Goal: Communication & Community: Ask a question

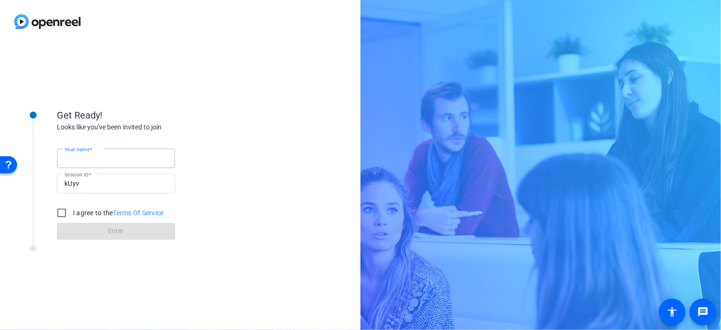
click at [121, 157] on input "Your name" at bounding box center [115, 158] width 103 height 11
type input "Cece Keppel"
click at [61, 216] on input "I agree to the Terms Of Service" at bounding box center [61, 212] width 19 height 19
checkbox input "true"
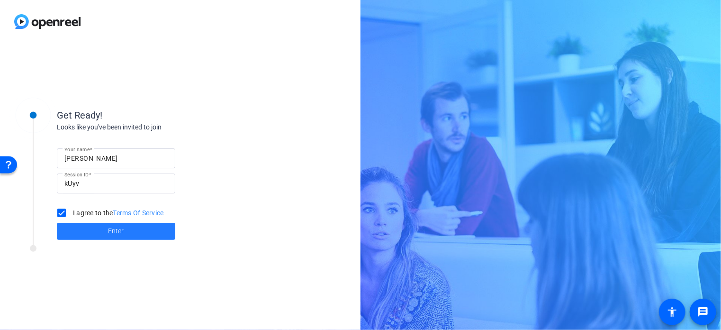
click at [118, 234] on span "Enter" at bounding box center [116, 231] width 16 height 10
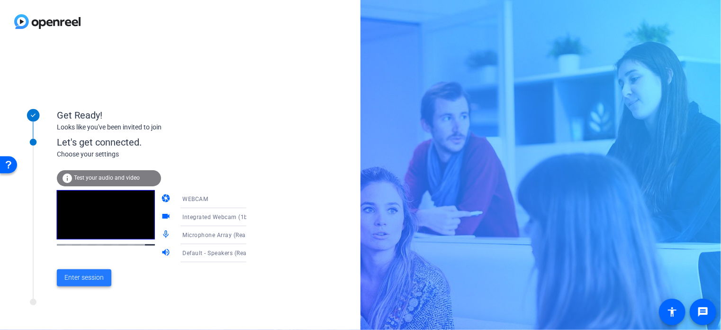
click at [100, 279] on span "Enter session" at bounding box center [83, 277] width 39 height 10
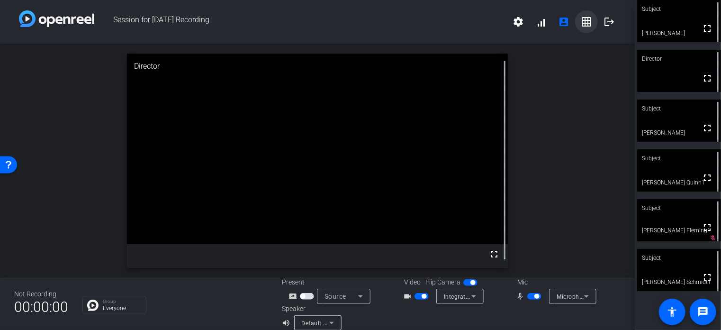
click at [585, 23] on mat-icon "grid_on" at bounding box center [586, 21] width 11 height 11
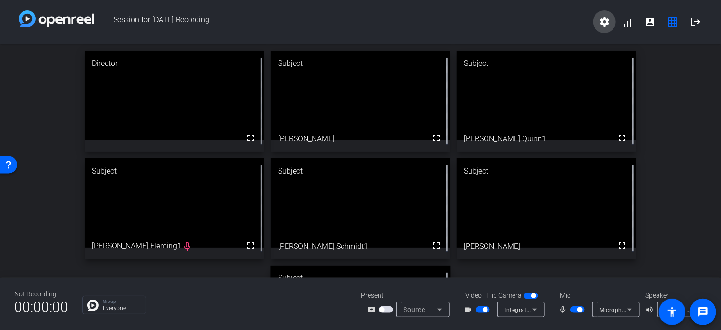
click at [606, 20] on mat-icon "settings" at bounding box center [604, 21] width 11 height 11
click at [559, 21] on div at bounding box center [360, 165] width 721 height 330
click at [693, 24] on mat-icon "logout" at bounding box center [695, 21] width 11 height 11
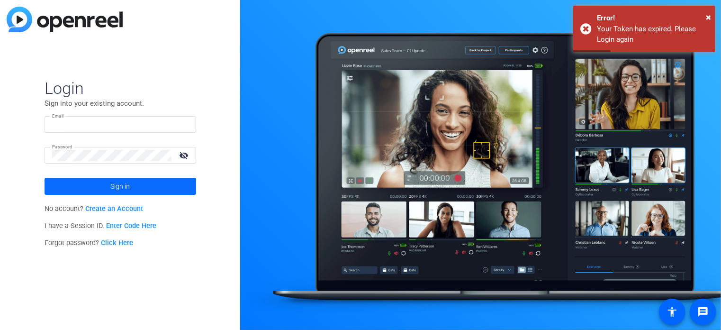
type input "cakeppel@berkleyenvironmental.com"
click at [119, 187] on span "Sign in" at bounding box center [119, 186] width 19 height 24
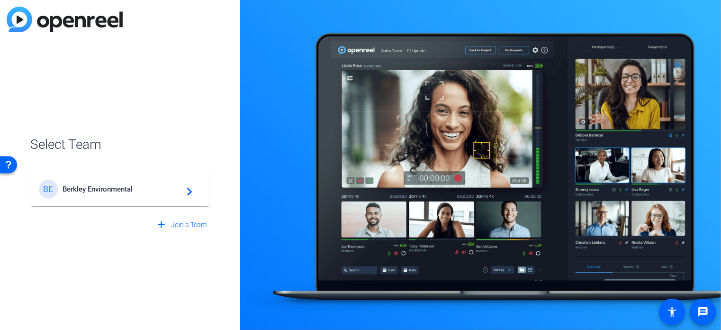
click at [183, 191] on mat-icon "navigate_next" at bounding box center [186, 188] width 11 height 11
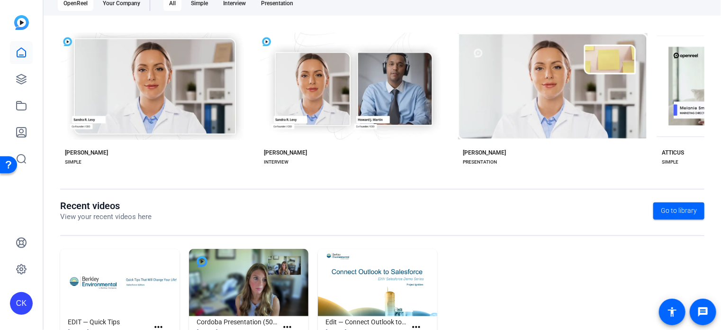
scroll to position [208, 0]
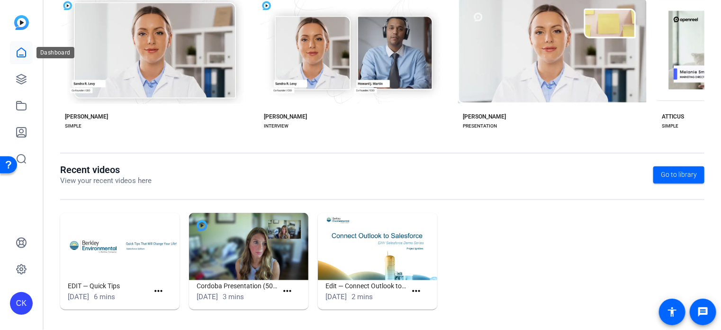
click at [23, 53] on icon at bounding box center [21, 52] width 11 height 11
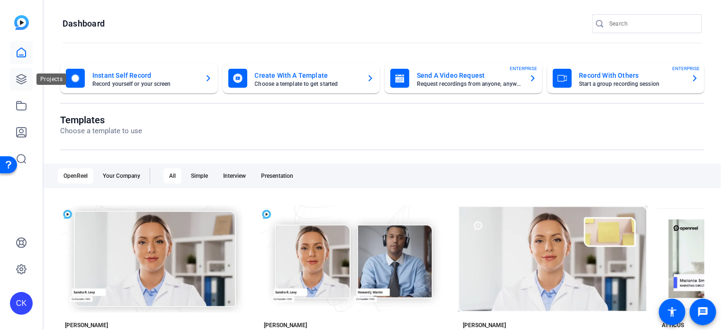
click at [21, 76] on icon at bounding box center [21, 78] width 11 height 11
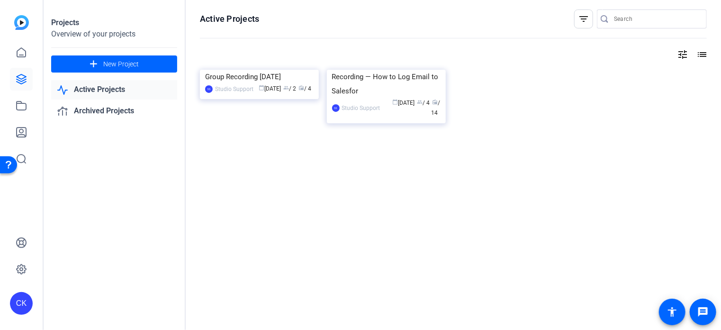
click at [119, 95] on link "Active Projects" at bounding box center [114, 89] width 126 height 19
click at [116, 113] on link "Archived Projects" at bounding box center [114, 110] width 126 height 19
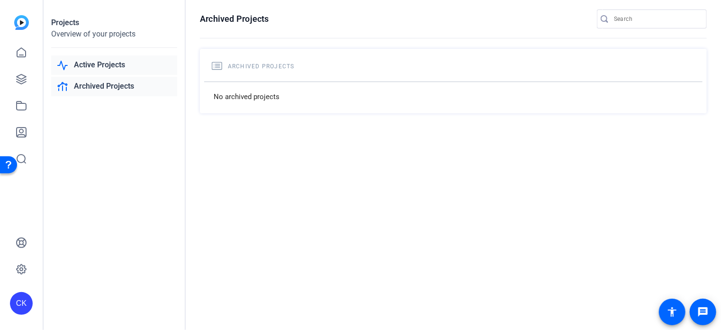
click at [107, 62] on link "Active Projects" at bounding box center [114, 64] width 126 height 19
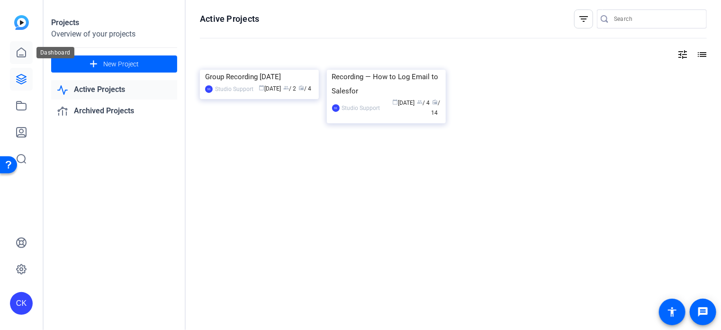
click at [22, 54] on icon at bounding box center [21, 52] width 9 height 9
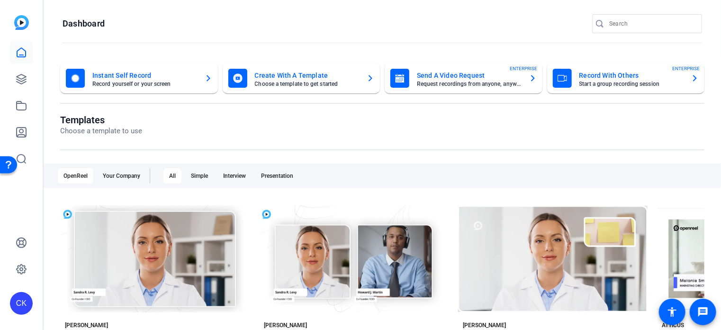
scroll to position [208, 0]
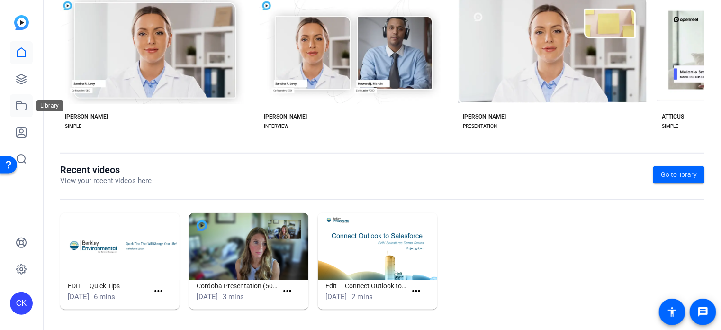
click at [19, 103] on icon at bounding box center [21, 105] width 9 height 9
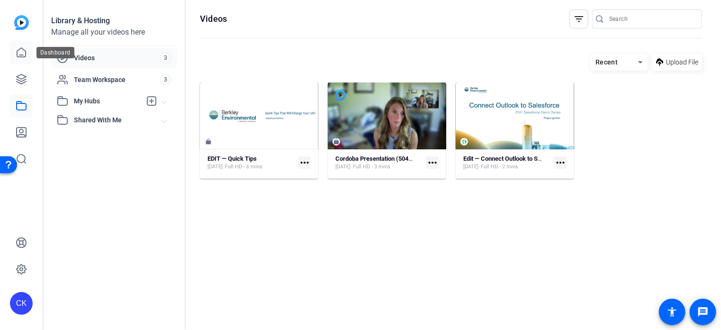
click at [24, 53] on icon at bounding box center [21, 52] width 11 height 11
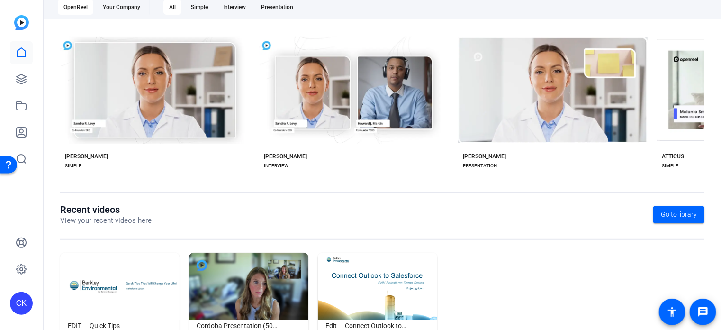
scroll to position [208, 0]
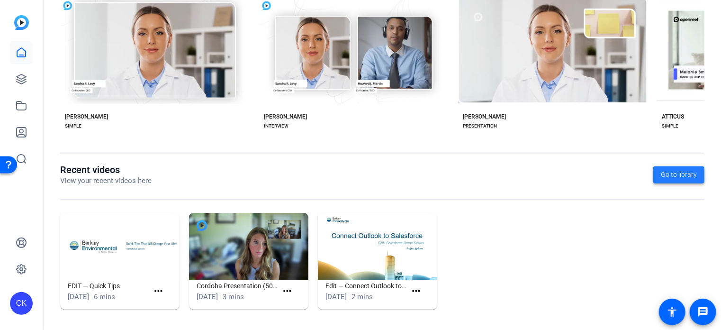
click at [678, 175] on span "Go to library" at bounding box center [679, 175] width 36 height 10
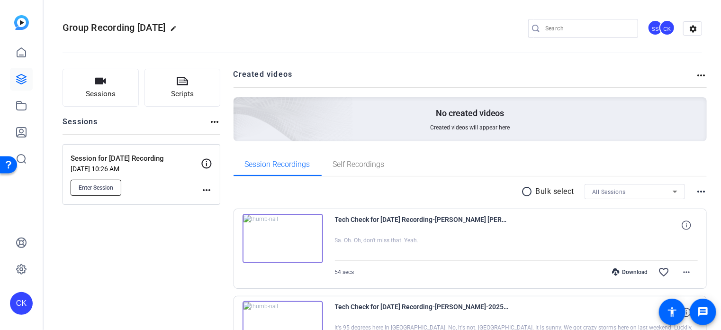
click at [94, 184] on span "Enter Session" at bounding box center [96, 188] width 35 height 8
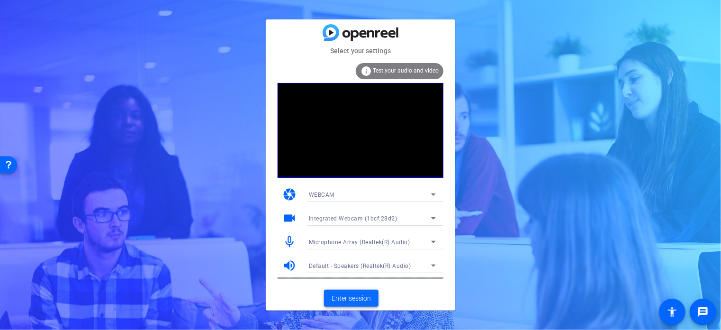
click at [361, 299] on span "Enter session" at bounding box center [351, 298] width 39 height 10
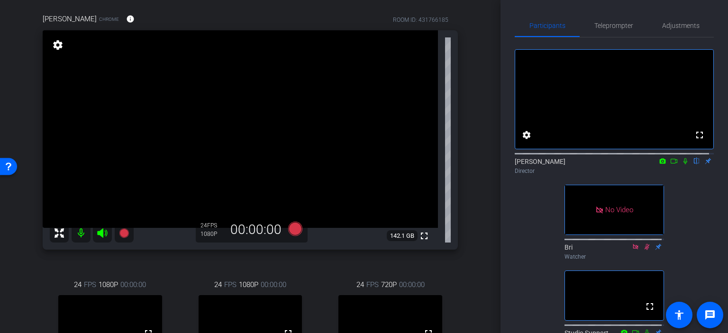
click at [683, 164] on icon at bounding box center [685, 161] width 4 height 6
click at [682, 164] on icon at bounding box center [685, 161] width 8 height 7
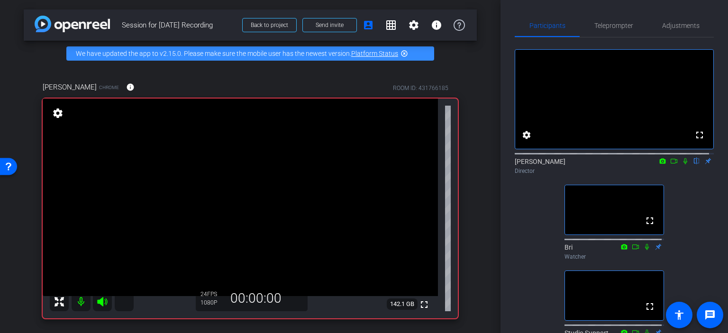
click at [681, 164] on icon at bounding box center [685, 161] width 8 height 7
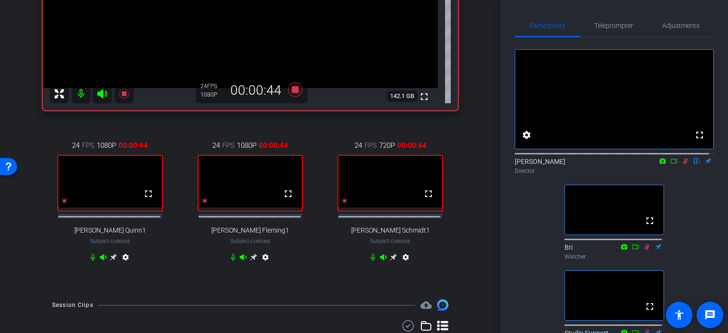
scroll to position [208, 0]
drag, startPoint x: 536, startPoint y: 197, endPoint x: 482, endPoint y: 165, distance: 63.0
click at [482, 165] on div "arrow_back Session for [DATE] Recording Back to project Send invite account_box…" at bounding box center [364, 166] width 728 height 333
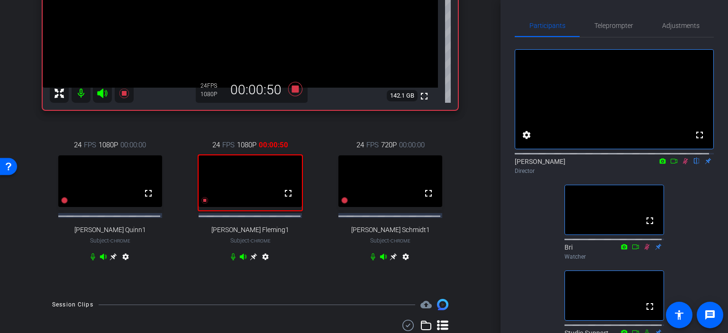
drag, startPoint x: 493, startPoint y: 179, endPoint x: 482, endPoint y: 165, distance: 17.5
click at [482, 165] on div "arrow_back Session for [DATE] Recording Back to project Send invite account_box…" at bounding box center [250, 166] width 500 height 333
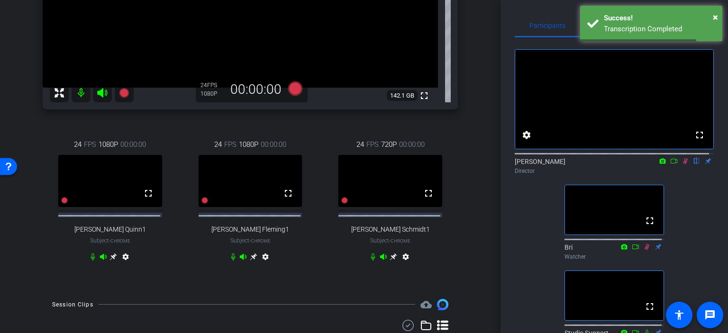
click at [683, 164] on icon at bounding box center [685, 161] width 5 height 6
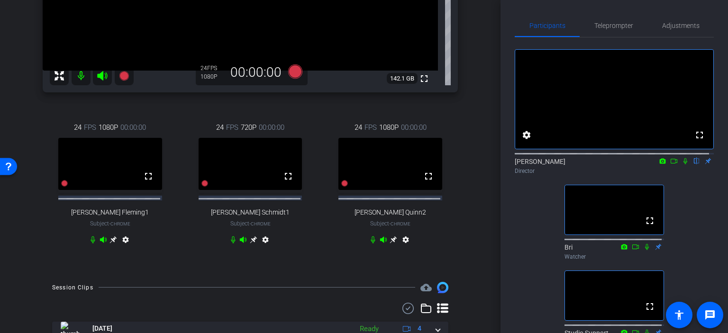
scroll to position [225, 0]
click at [683, 164] on icon at bounding box center [685, 161] width 4 height 6
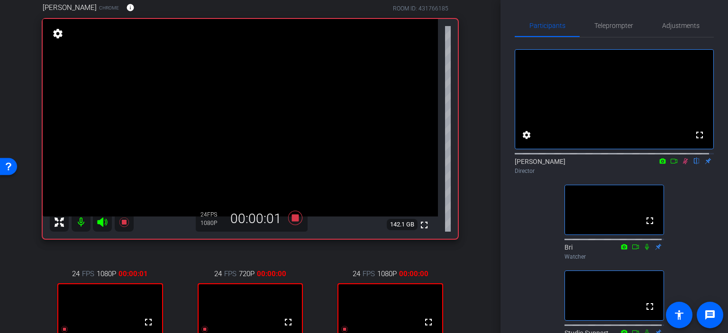
scroll to position [79, 0]
click at [670, 164] on icon at bounding box center [674, 161] width 8 height 7
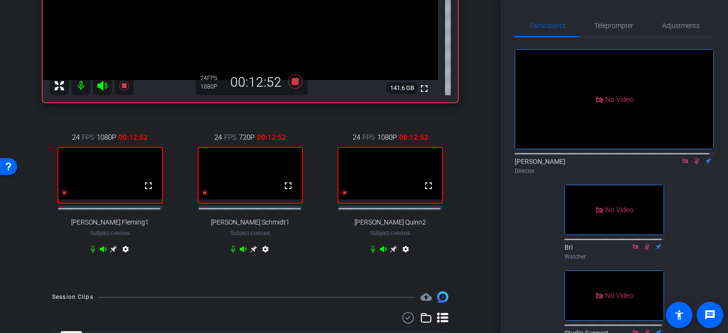
scroll to position [216, 0]
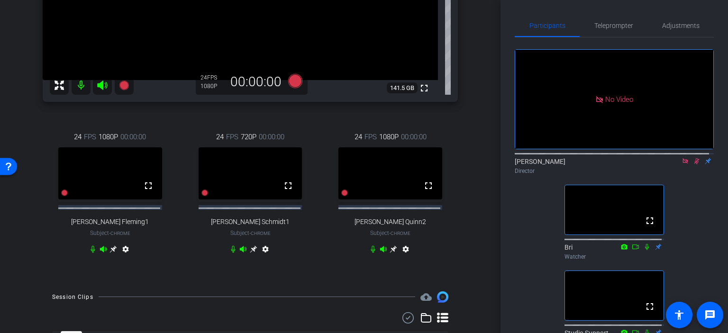
click at [682, 163] on icon at bounding box center [684, 160] width 5 height 5
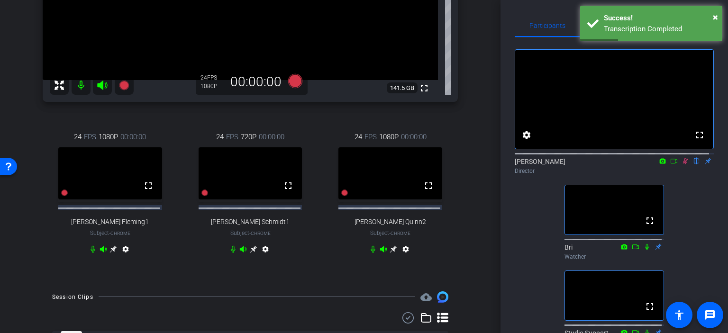
click at [683, 164] on icon at bounding box center [685, 161] width 5 height 6
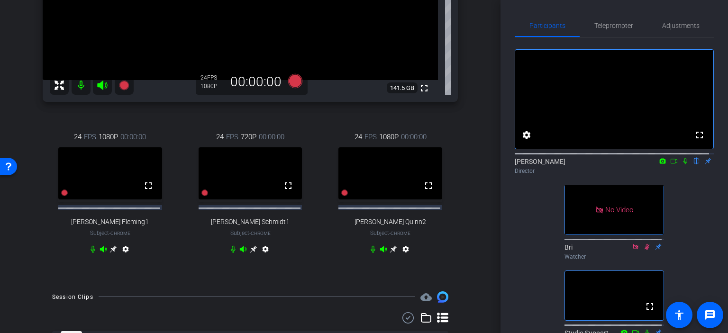
click at [681, 164] on icon at bounding box center [685, 161] width 8 height 7
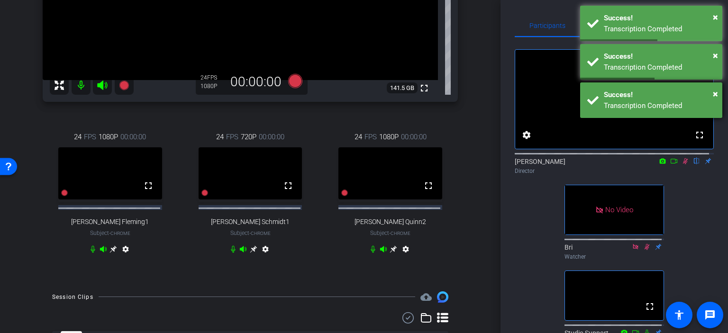
click at [718, 93] on div "× Success! Transcription Completed" at bounding box center [651, 100] width 142 height 36
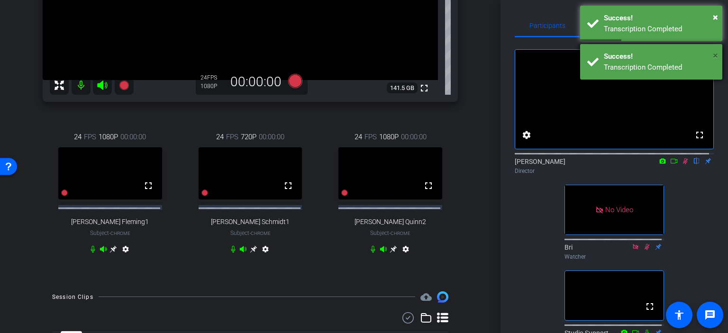
click at [716, 53] on span "×" at bounding box center [714, 55] width 5 height 11
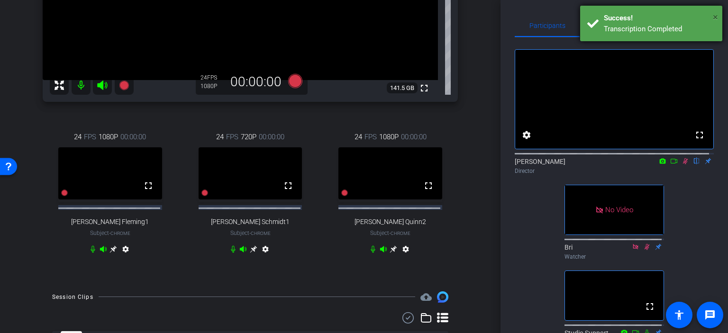
click at [715, 17] on span "×" at bounding box center [714, 16] width 5 height 11
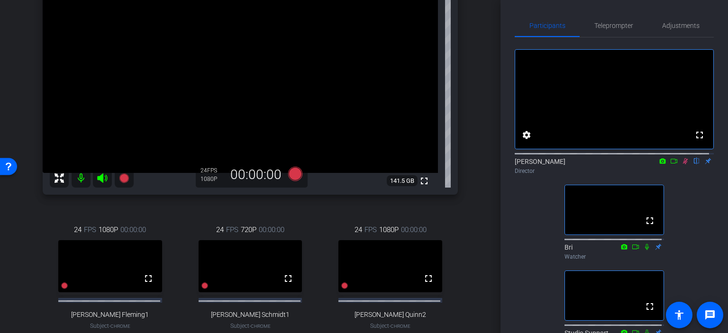
scroll to position [148, 0]
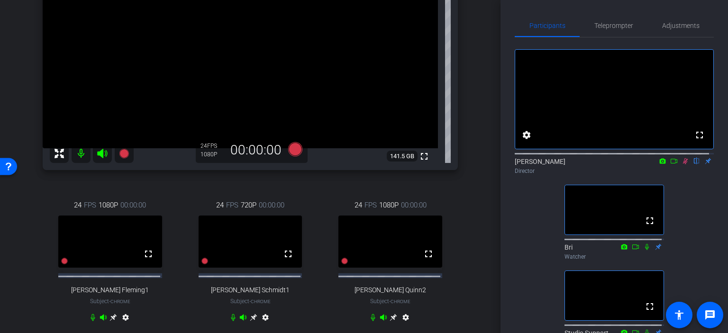
click at [683, 164] on icon at bounding box center [685, 161] width 5 height 6
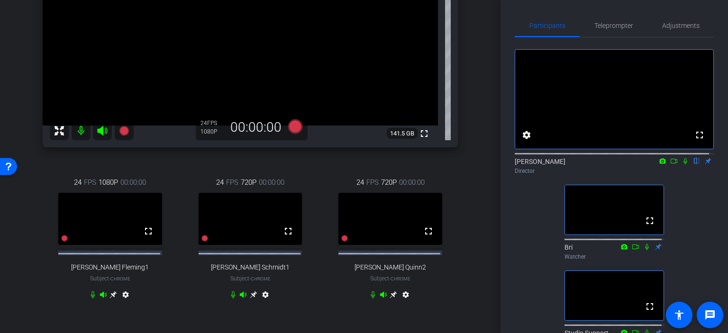
scroll to position [170, 0]
click at [681, 164] on icon at bounding box center [685, 161] width 8 height 7
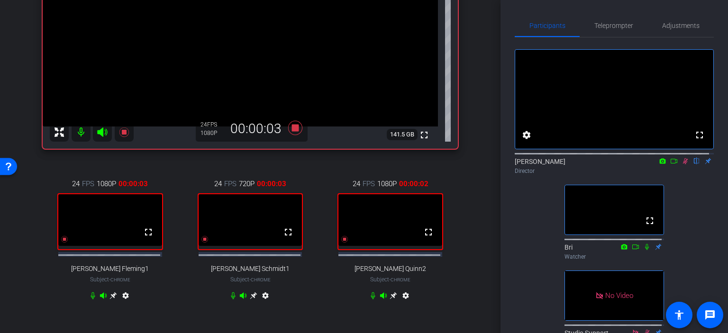
click at [670, 164] on icon at bounding box center [674, 161] width 8 height 7
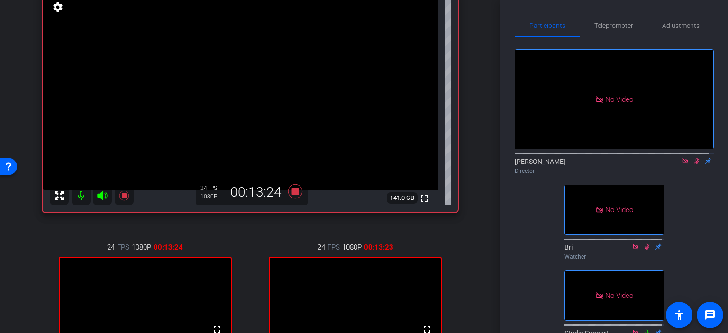
scroll to position [105, 0]
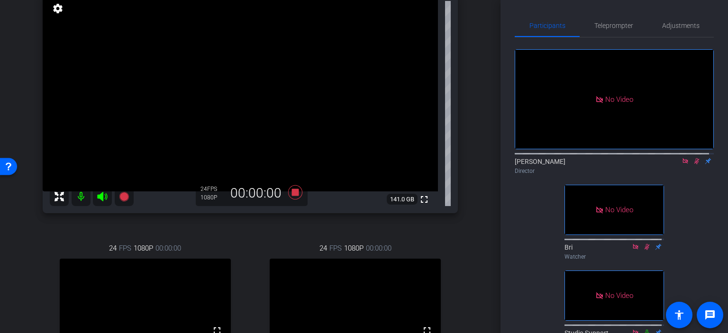
click at [682, 163] on icon at bounding box center [684, 160] width 5 height 5
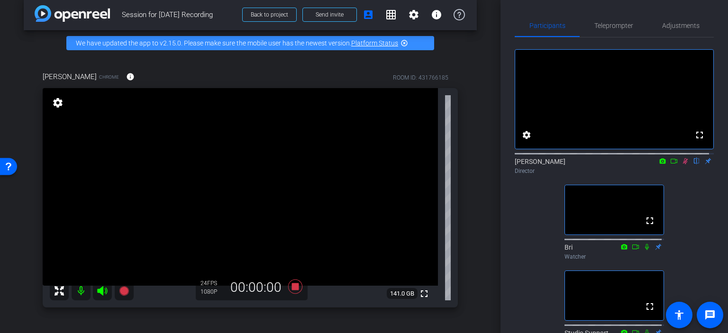
scroll to position [113, 0]
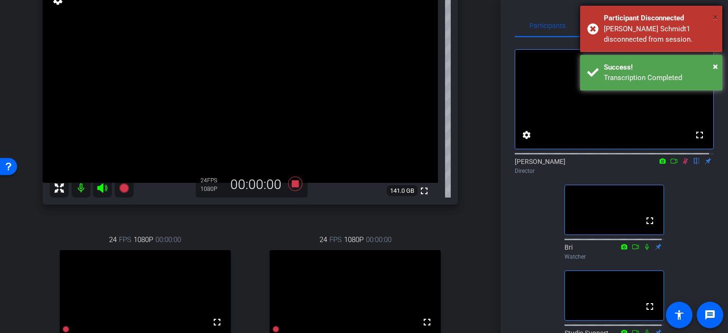
click at [712, 16] on span "×" at bounding box center [714, 16] width 5 height 11
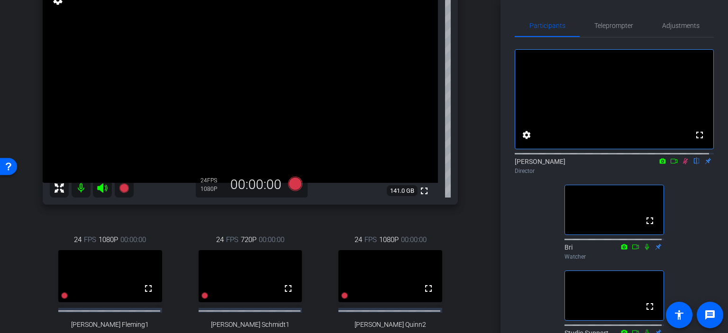
click at [485, 253] on div "arrow_back Session for [DATE] Recording Back to project Send invite account_box…" at bounding box center [250, 166] width 500 height 333
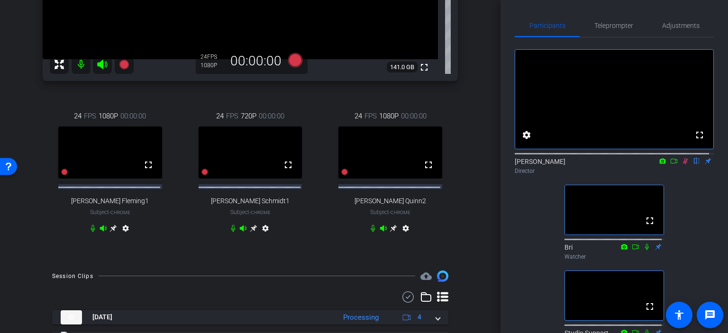
scroll to position [0, 0]
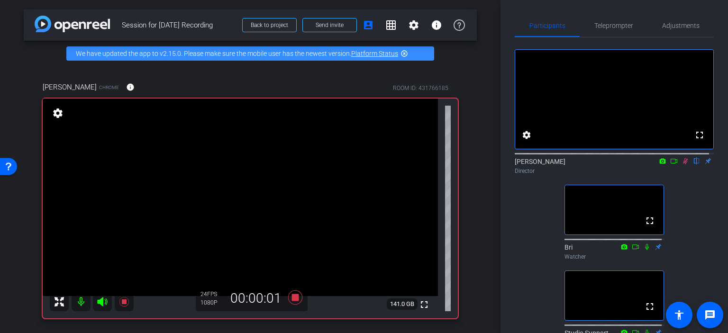
click at [670, 164] on icon at bounding box center [674, 161] width 8 height 7
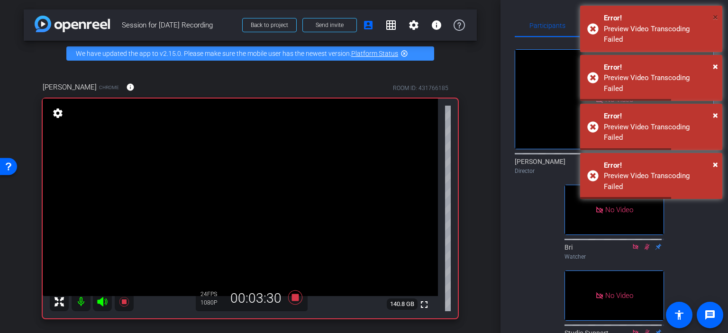
click at [713, 17] on span "×" at bounding box center [714, 16] width 5 height 11
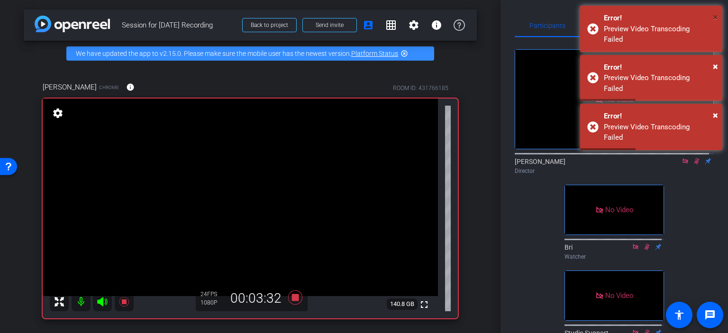
click at [713, 17] on span "×" at bounding box center [714, 16] width 5 height 11
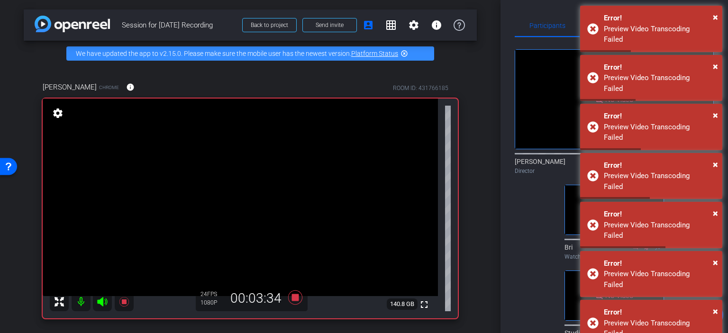
click at [526, 201] on div "No Video [PERSON_NAME] Director No Video Bri Watcher No Video Studio Support Di…" at bounding box center [613, 193] width 199 height 312
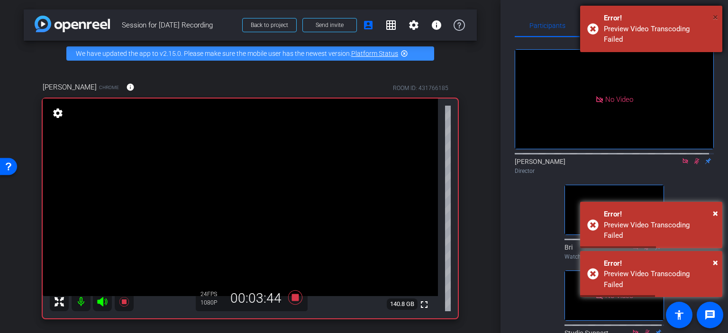
click at [713, 16] on span "×" at bounding box center [714, 16] width 5 height 11
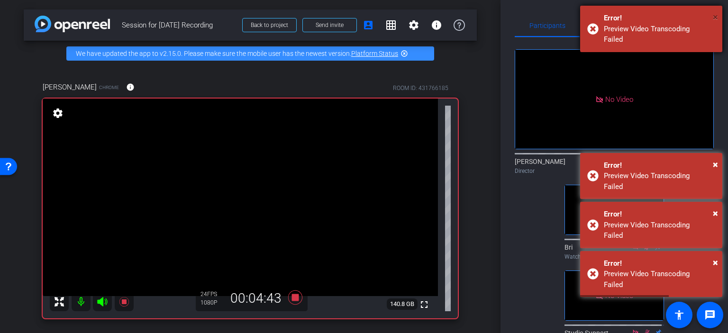
click at [716, 15] on span "×" at bounding box center [714, 16] width 5 height 11
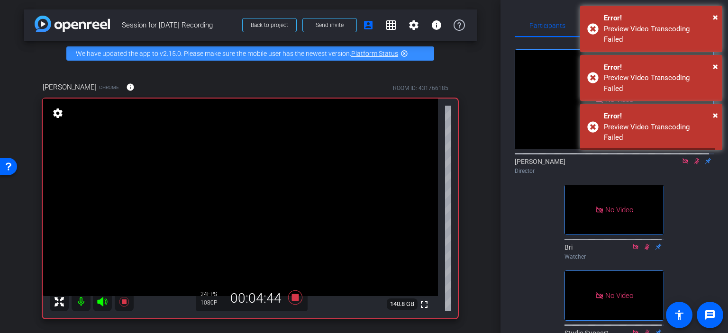
click at [0, 0] on span "×" at bounding box center [0, 0] width 0 height 0
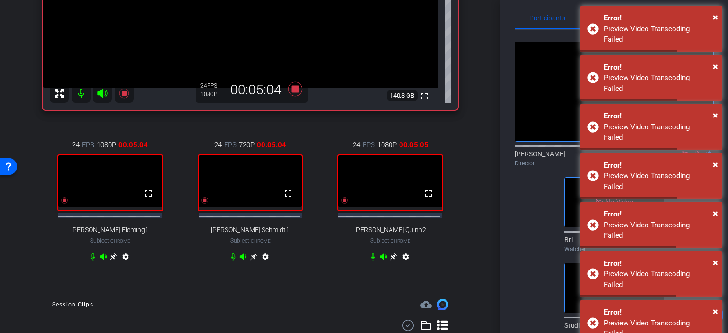
scroll to position [210, 0]
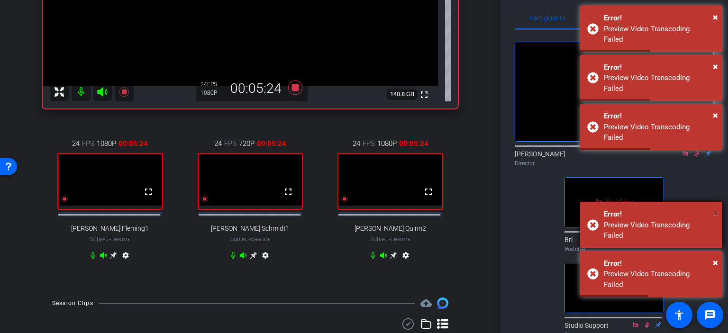
click at [717, 207] on span "×" at bounding box center [714, 212] width 5 height 11
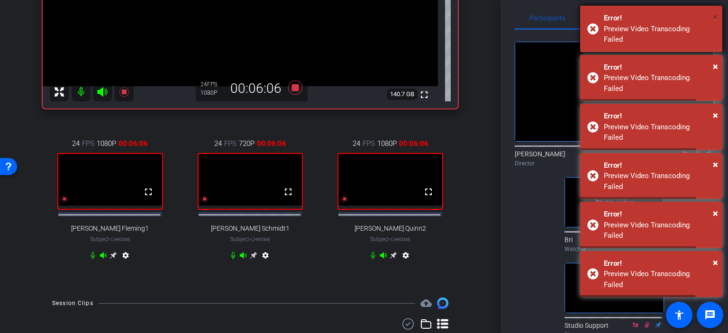
click at [717, 15] on span "×" at bounding box center [714, 16] width 5 height 11
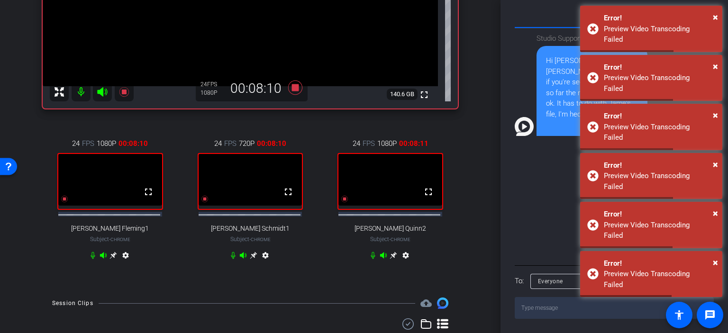
scroll to position [401, 0]
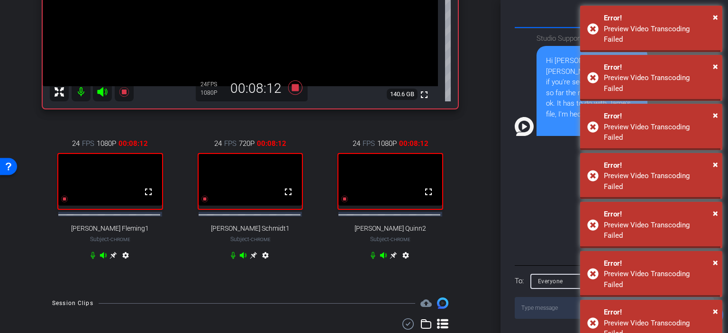
click at [566, 281] on div "Everyone" at bounding box center [578, 281] width 81 height 12
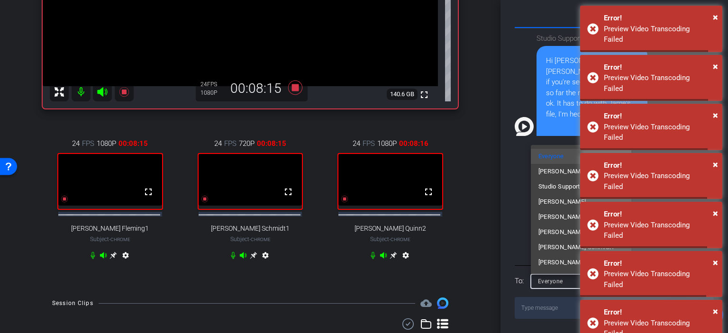
click at [551, 186] on span "Studio Support" at bounding box center [559, 186] width 42 height 11
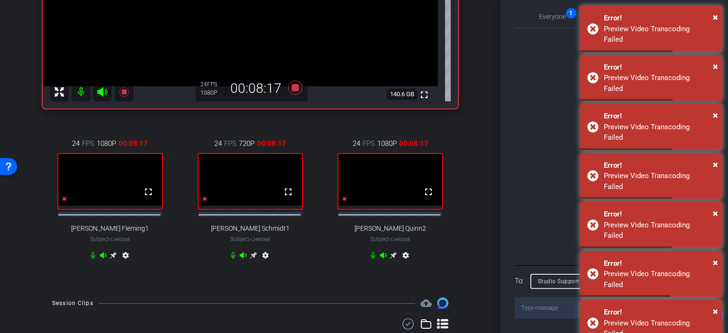
click at [549, 313] on textarea at bounding box center [613, 308] width 199 height 22
type textarea "Ok sounds good"
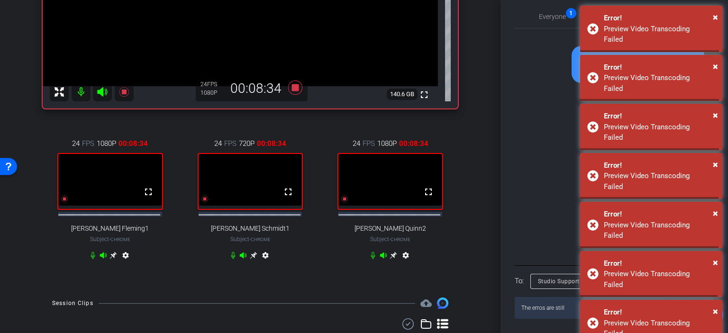
click at [540, 308] on textarea "The erros are still" at bounding box center [613, 308] width 199 height 22
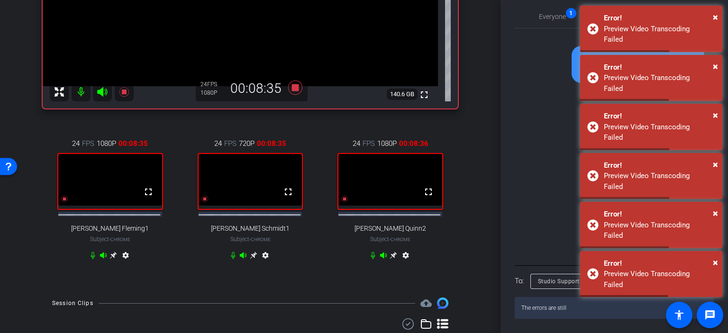
click at [570, 307] on textarea "The errors are still" at bounding box center [613, 308] width 199 height 22
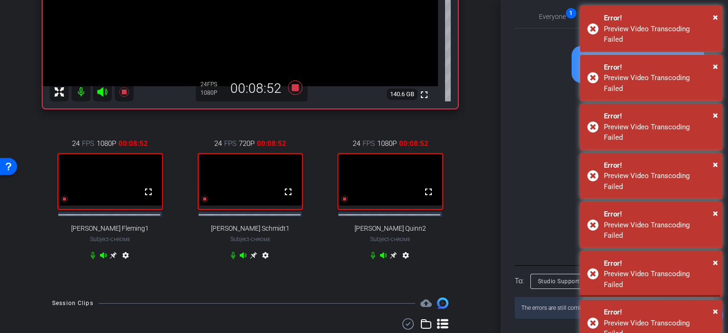
type textarea "The errors are still coming in but as long as the recording is good"
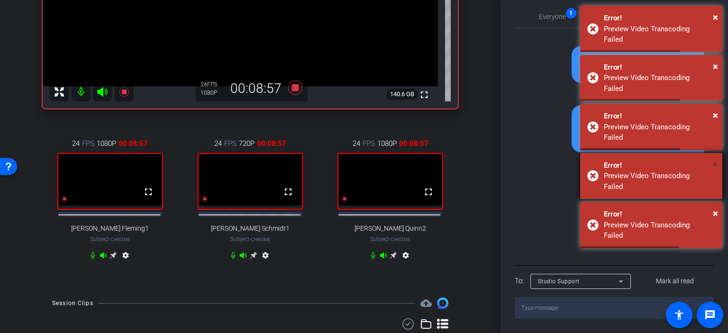
click at [714, 159] on span "×" at bounding box center [714, 164] width 5 height 11
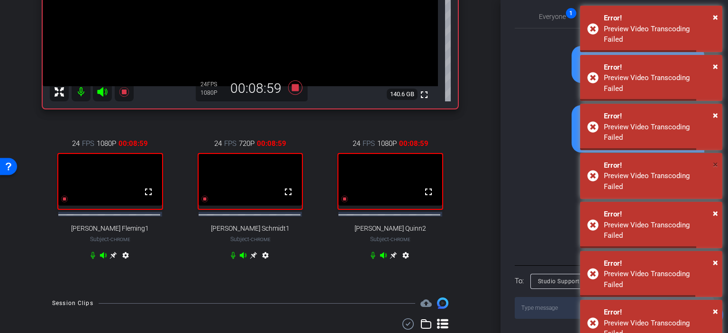
click at [714, 159] on span "×" at bounding box center [714, 164] width 5 height 11
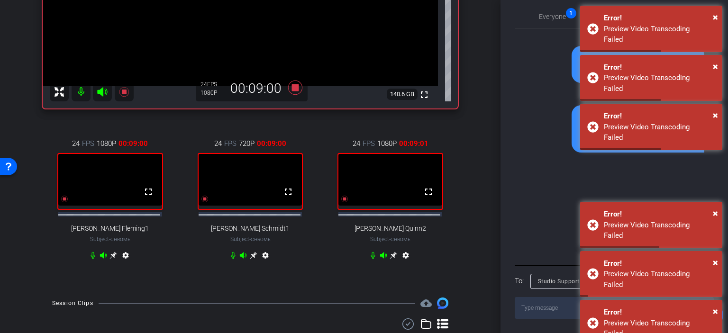
click at [714, 159] on span "×" at bounding box center [714, 164] width 5 height 11
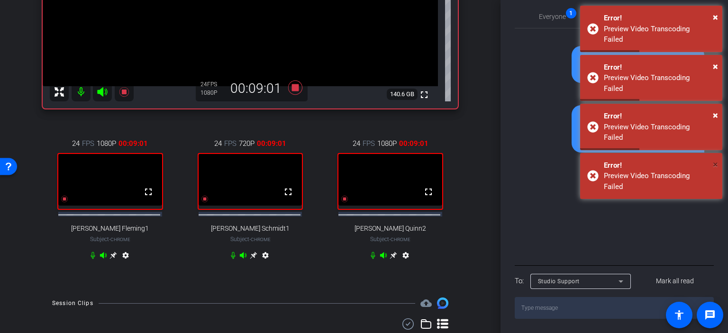
click at [714, 159] on span "×" at bounding box center [714, 164] width 5 height 11
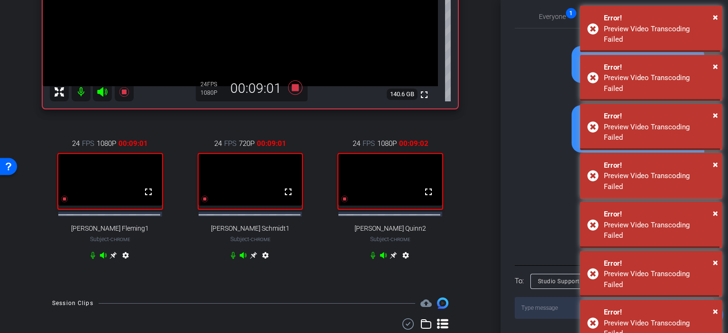
click at [714, 159] on span "×" at bounding box center [714, 164] width 5 height 11
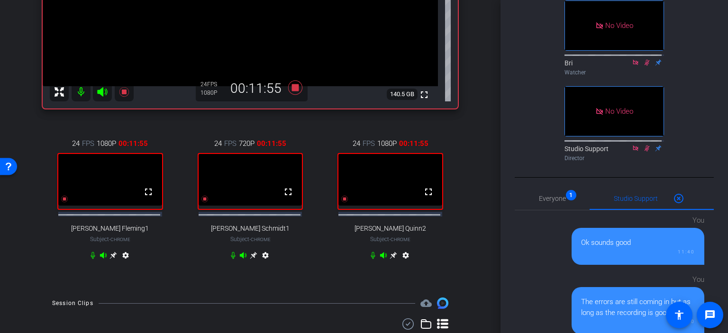
scroll to position [180, 0]
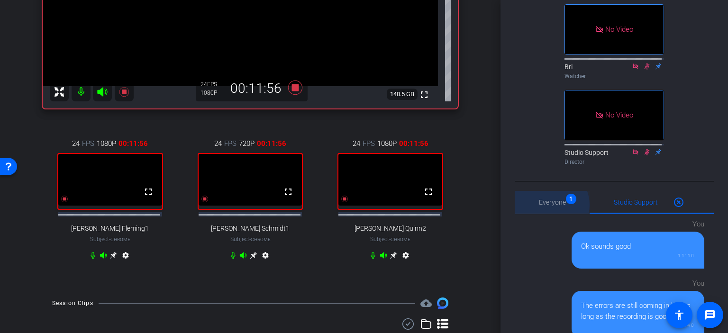
click at [550, 206] on span "Everyone 1" at bounding box center [552, 202] width 27 height 7
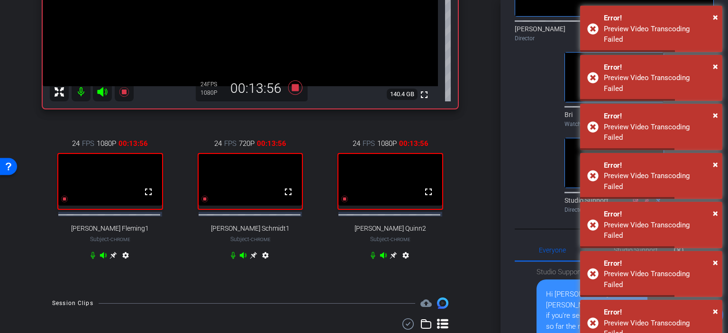
scroll to position [131, 0]
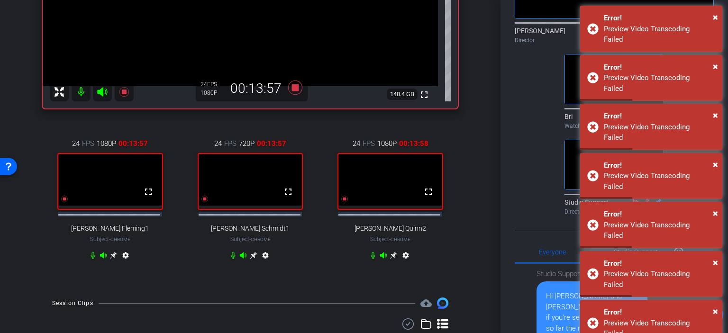
click at [639, 275] on body "Accessibility Screen-Reader Guide, Feedback, and Issue Reporting | New window m…" at bounding box center [364, 166] width 728 height 333
click at [715, 306] on span "×" at bounding box center [714, 311] width 5 height 11
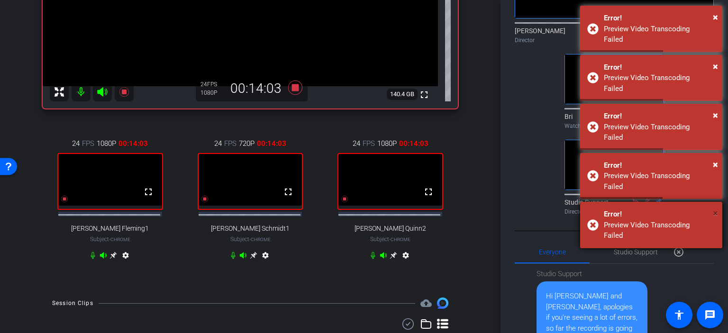
click at [714, 207] on span "×" at bounding box center [714, 212] width 5 height 11
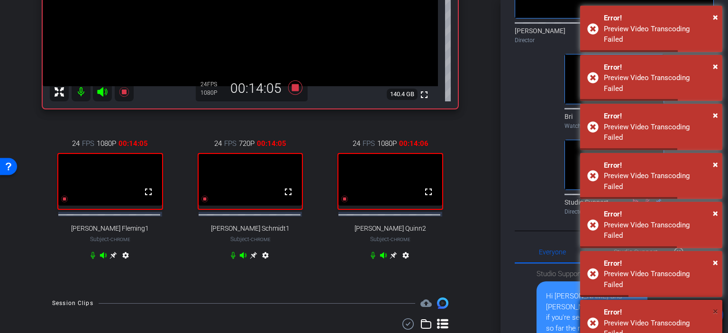
click at [714, 306] on span "×" at bounding box center [714, 311] width 5 height 11
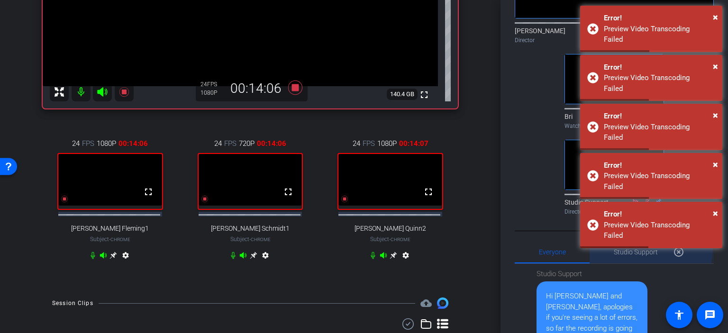
click at [633, 255] on span "Studio Support 0" at bounding box center [635, 252] width 44 height 7
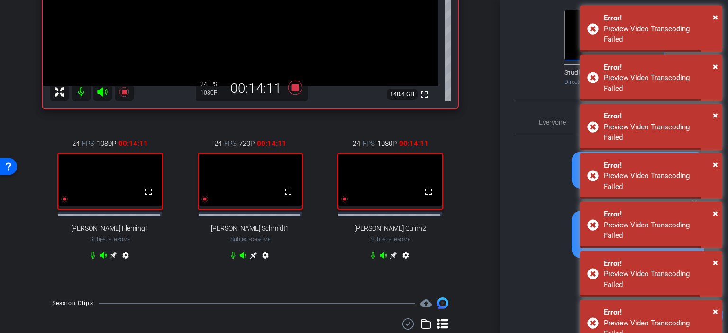
scroll to position [260, 0]
click at [713, 257] on span "×" at bounding box center [714, 262] width 5 height 11
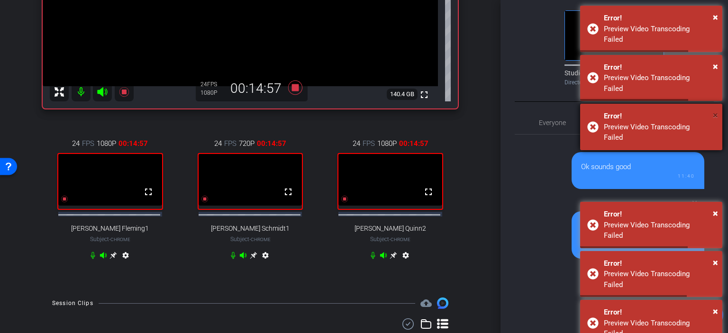
click at [717, 109] on span "×" at bounding box center [714, 114] width 5 height 11
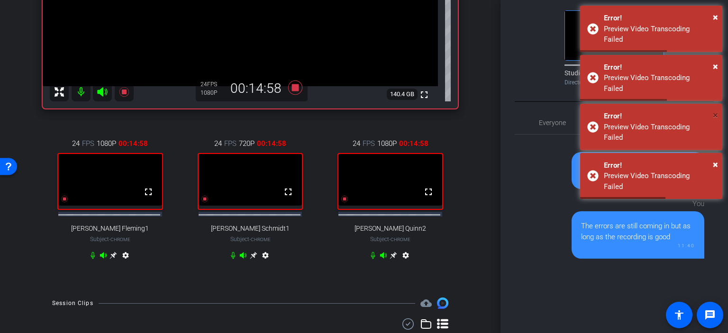
click at [717, 109] on span "×" at bounding box center [714, 114] width 5 height 11
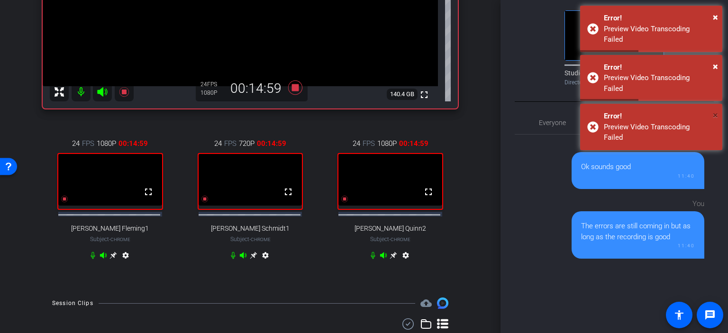
click at [716, 109] on span "×" at bounding box center [714, 114] width 5 height 11
click at [716, 96] on div "× Error! Preview Video Transcoding Failed × Error! Preview Video Transcoding Fa…" at bounding box center [651, 79] width 142 height 147
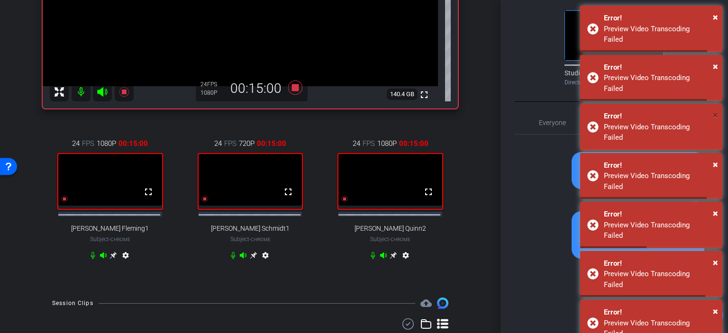
click at [716, 109] on span "×" at bounding box center [714, 114] width 5 height 11
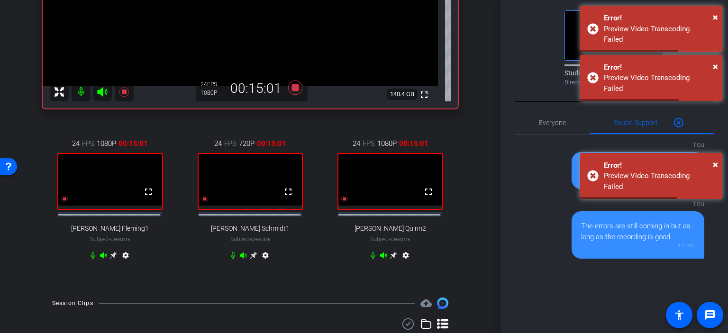
click at [716, 109] on span "×" at bounding box center [714, 114] width 5 height 11
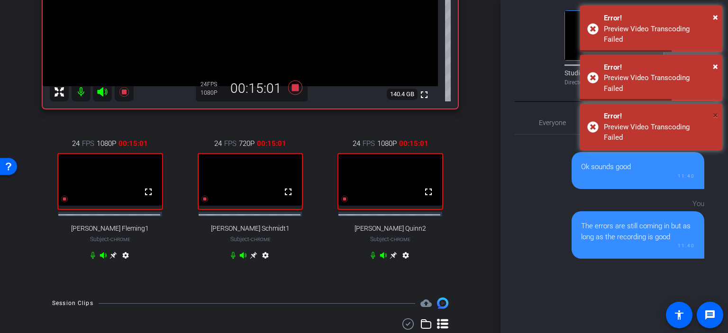
click at [716, 109] on span "×" at bounding box center [714, 114] width 5 height 11
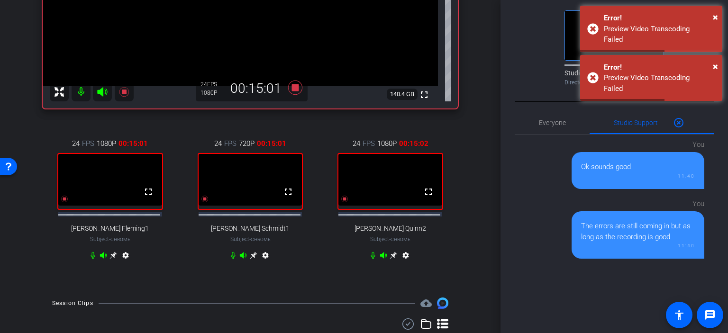
click at [716, 109] on span "×" at bounding box center [714, 114] width 5 height 11
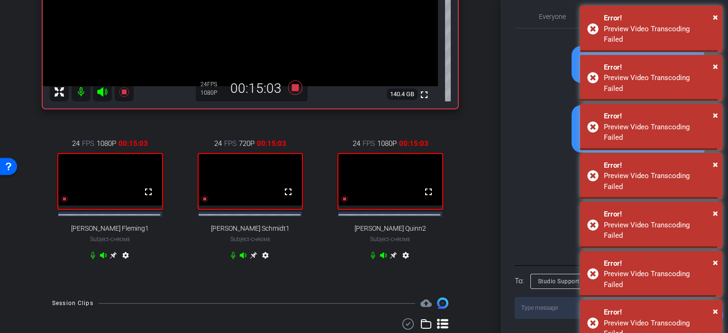
scroll to position [384, 0]
click at [552, 308] on textarea at bounding box center [613, 308] width 199 height 22
type textarea "Do you know when the errors will stop?"
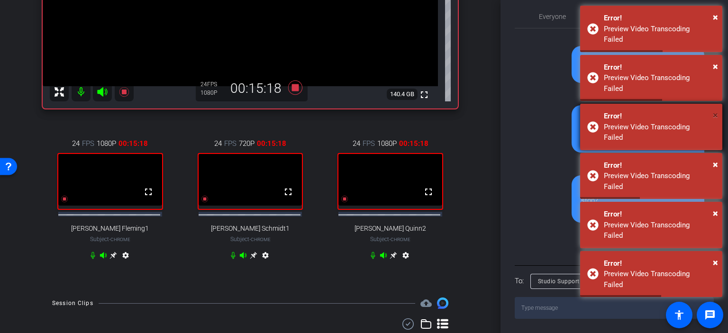
click at [716, 109] on span "×" at bounding box center [714, 114] width 5 height 11
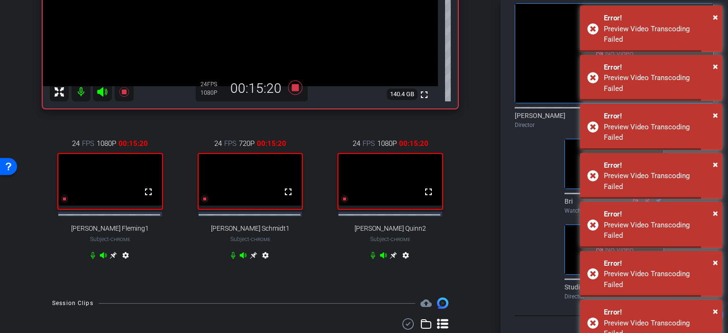
scroll to position [0, 0]
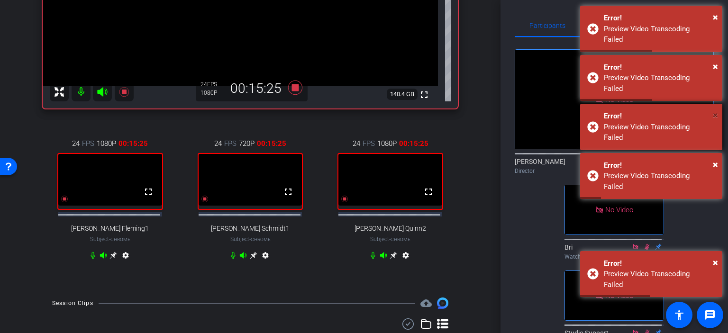
click at [715, 109] on span "×" at bounding box center [714, 114] width 5 height 11
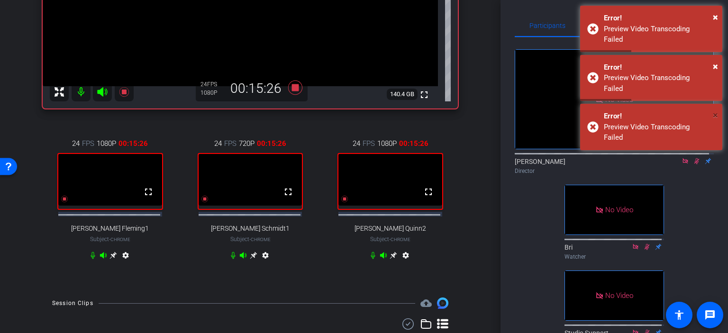
click at [716, 109] on span "×" at bounding box center [714, 114] width 5 height 11
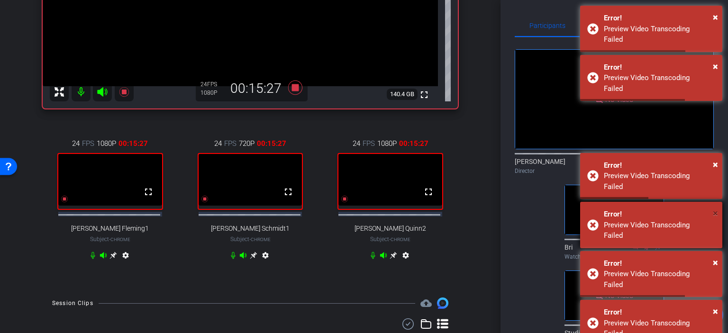
click at [716, 207] on span "×" at bounding box center [714, 212] width 5 height 11
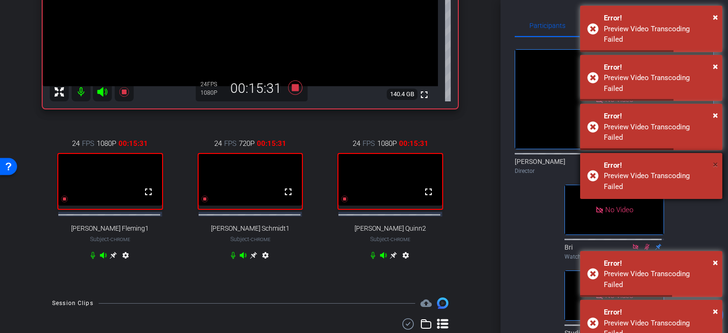
click at [717, 159] on span "×" at bounding box center [714, 164] width 5 height 11
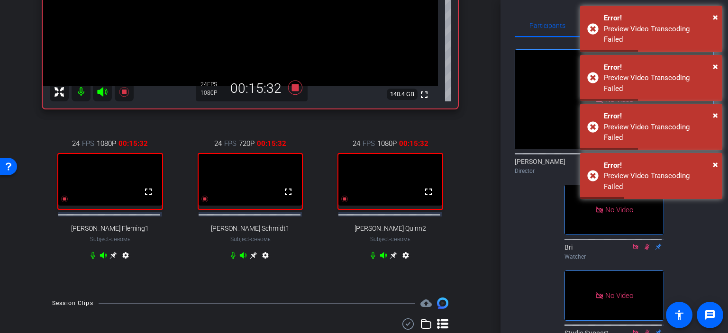
click at [681, 164] on icon at bounding box center [685, 161] width 8 height 7
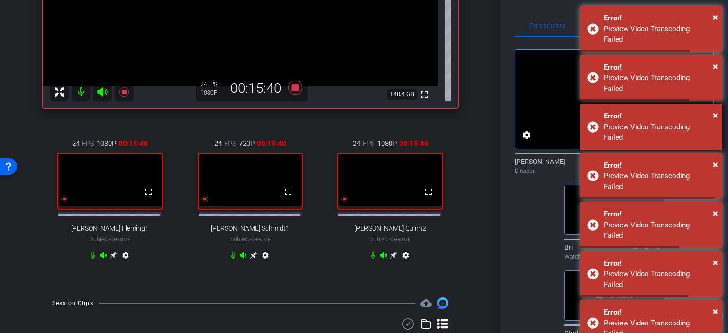
scroll to position [45, 0]
click at [714, 109] on span "×" at bounding box center [714, 114] width 5 height 11
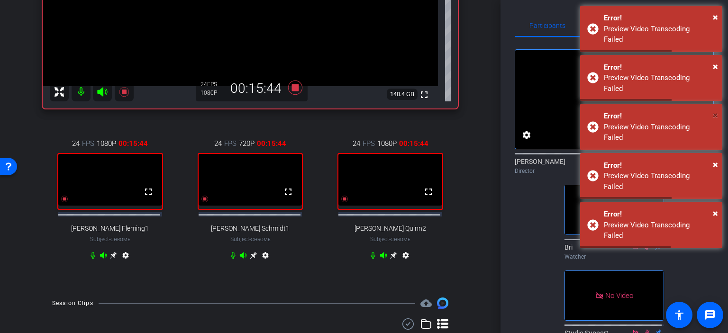
click at [714, 109] on span "×" at bounding box center [714, 114] width 5 height 11
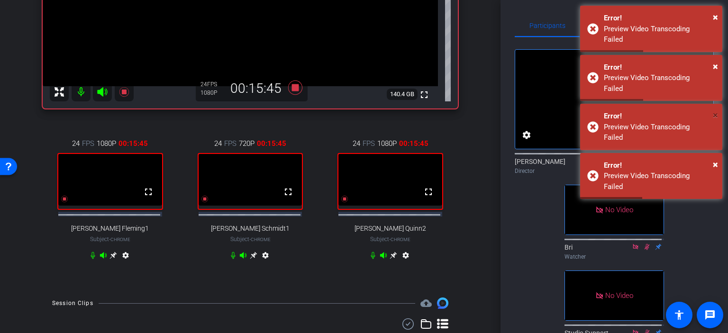
click at [714, 109] on span "×" at bounding box center [714, 114] width 5 height 11
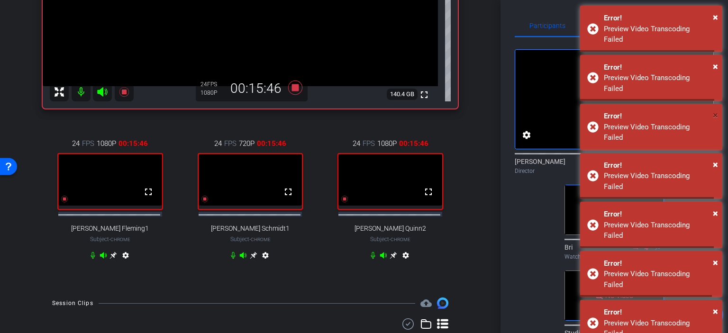
click at [714, 109] on span "×" at bounding box center [714, 114] width 5 height 11
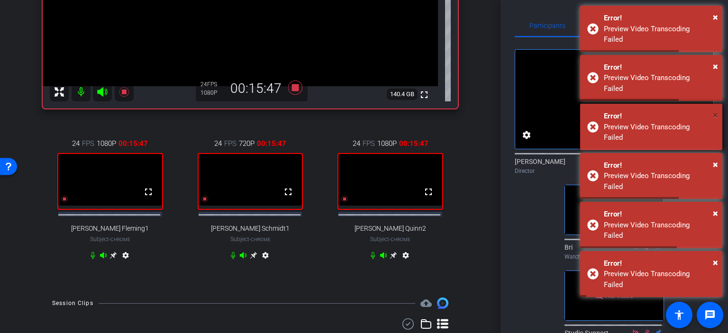
click at [714, 109] on span "×" at bounding box center [714, 114] width 5 height 11
click at [716, 109] on span "×" at bounding box center [714, 114] width 5 height 11
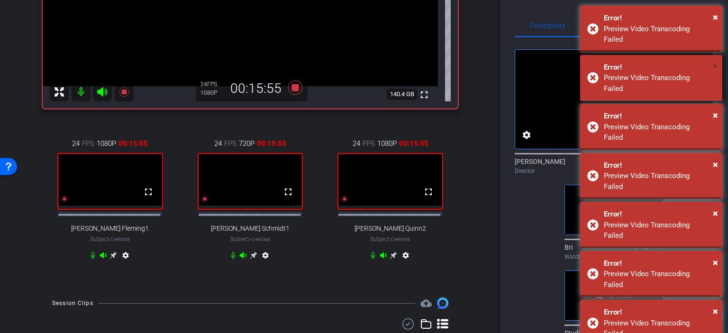
click at [716, 61] on span "×" at bounding box center [714, 66] width 5 height 11
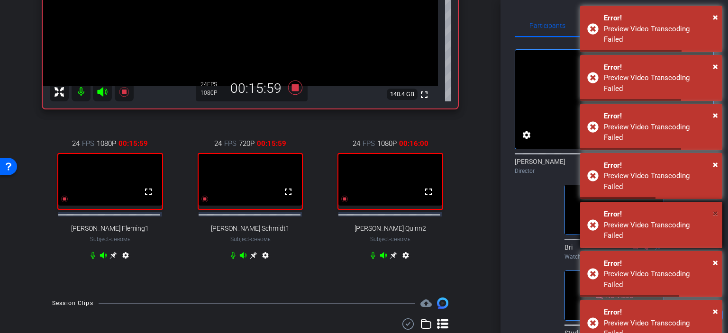
click at [715, 207] on span "×" at bounding box center [714, 212] width 5 height 11
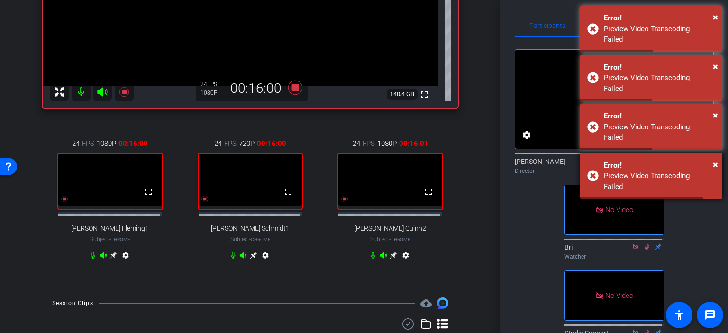
click at [719, 171] on div "Participants Teleprompter Adjustments fullscreen settings [PERSON_NAME] flip Di…" at bounding box center [613, 166] width 227 height 333
click at [714, 159] on span "×" at bounding box center [714, 164] width 5 height 11
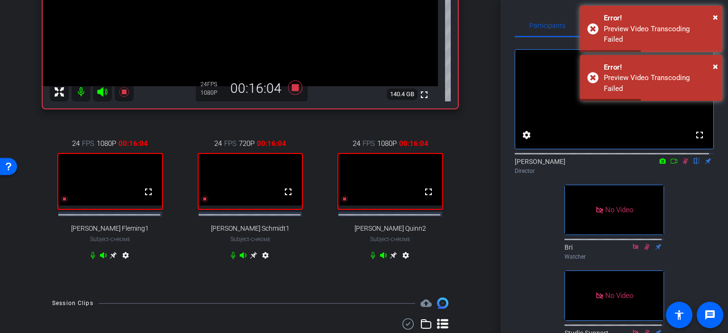
click at [668, 170] on body "Accessibility Screen-Reader Guide, Feedback, and Issue Reporting | New window m…" at bounding box center [364, 166] width 728 height 333
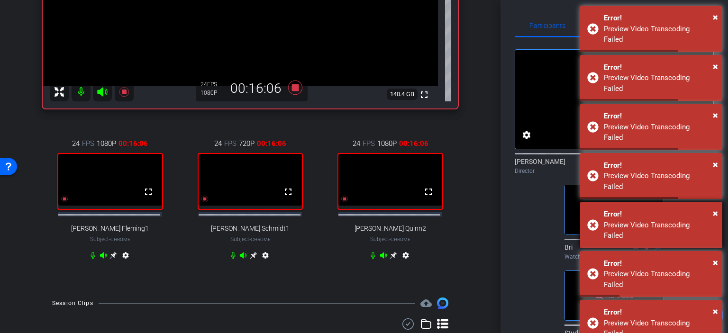
click at [718, 202] on div "× Error! Preview Video Transcoding Failed" at bounding box center [651, 225] width 142 height 46
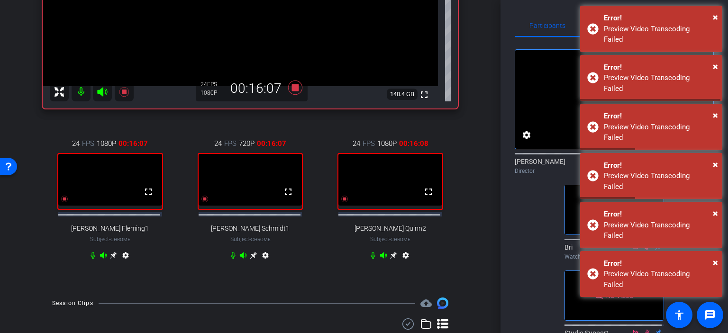
click at [671, 173] on body "Accessibility Screen-Reader Guide, Feedback, and Issue Reporting | New window m…" at bounding box center [364, 166] width 728 height 333
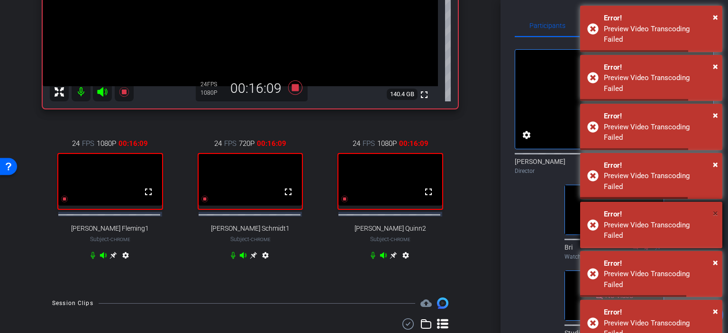
click at [714, 207] on span "×" at bounding box center [714, 212] width 5 height 11
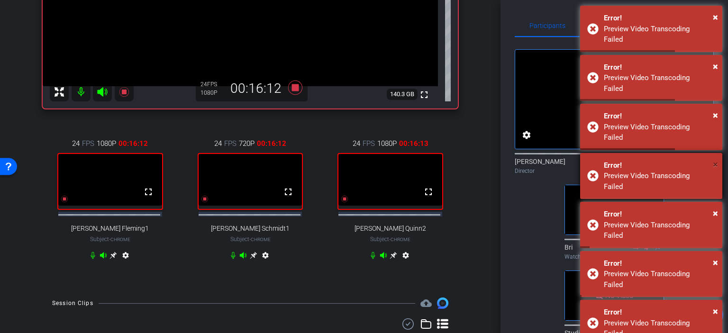
scroll to position [157, 0]
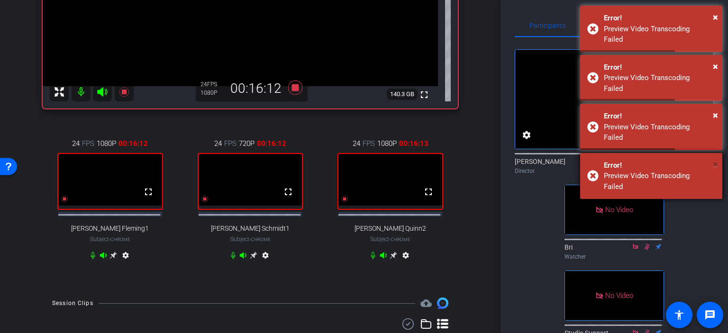
click at [714, 159] on span "×" at bounding box center [714, 164] width 5 height 11
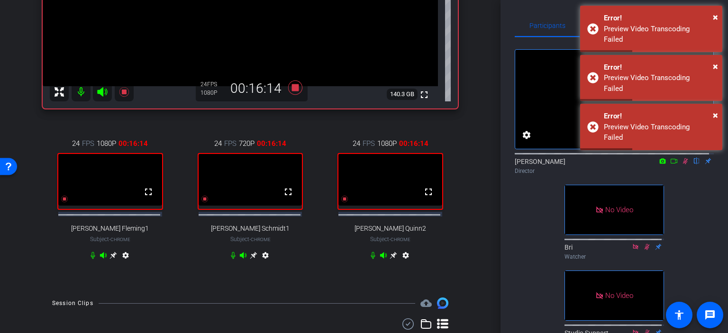
click at [669, 172] on body "Accessibility Screen-Reader Guide, Feedback, and Issue Reporting | New window m…" at bounding box center [364, 166] width 728 height 333
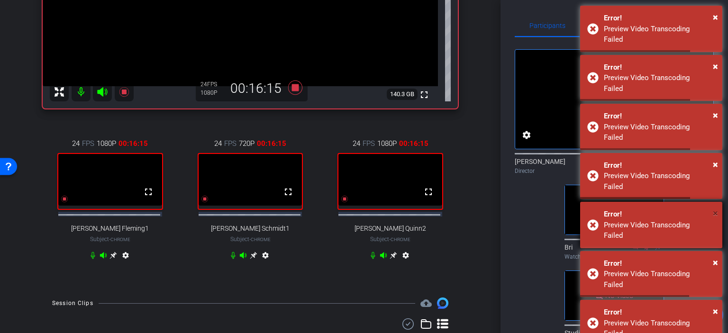
click at [713, 207] on span "×" at bounding box center [714, 212] width 5 height 11
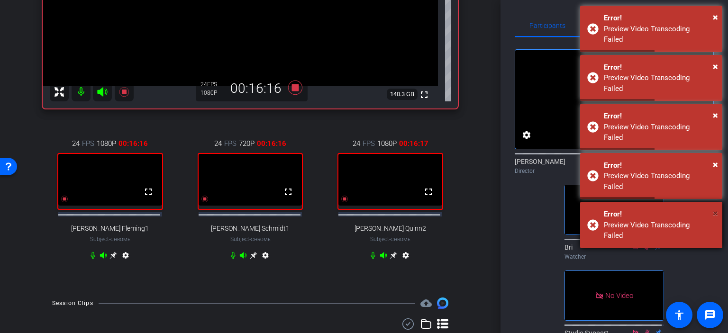
click at [717, 207] on span "×" at bounding box center [714, 212] width 5 height 11
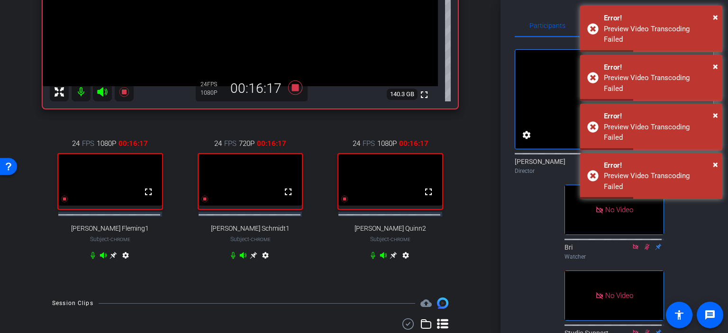
click at [667, 170] on body "Accessibility Screen-Reader Guide, Feedback, and Issue Reporting | New window m…" at bounding box center [364, 166] width 728 height 333
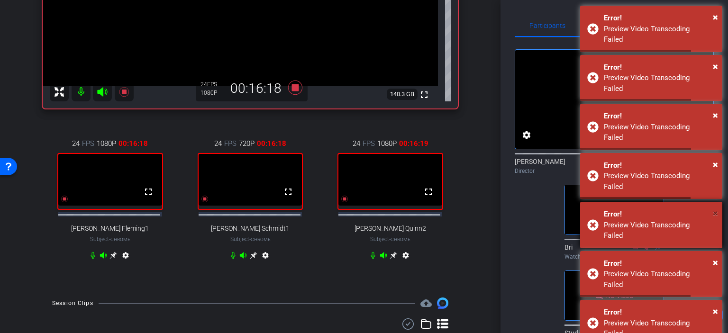
click at [717, 207] on span "×" at bounding box center [714, 212] width 5 height 11
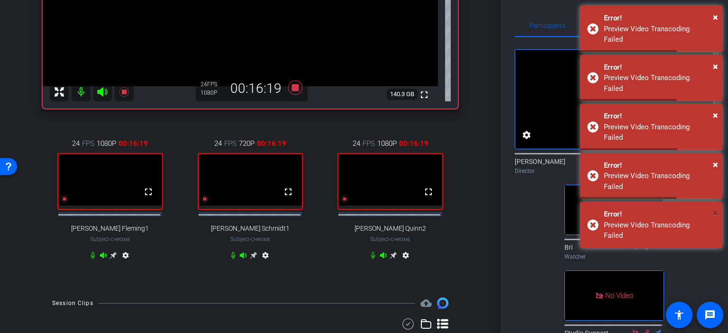
click at [717, 207] on span "×" at bounding box center [714, 212] width 5 height 11
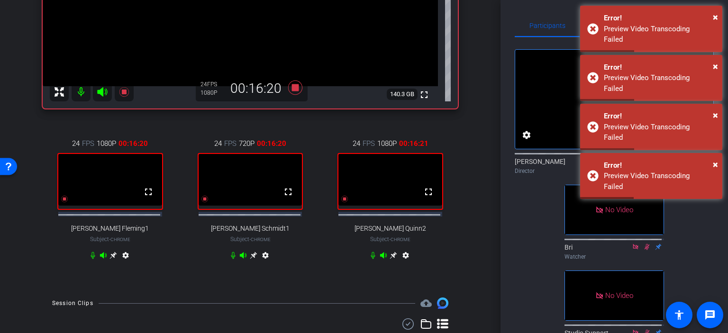
click at [667, 166] on body "Accessibility Screen-Reader Guide, Feedback, and Issue Reporting | New window m…" at bounding box center [364, 166] width 728 height 333
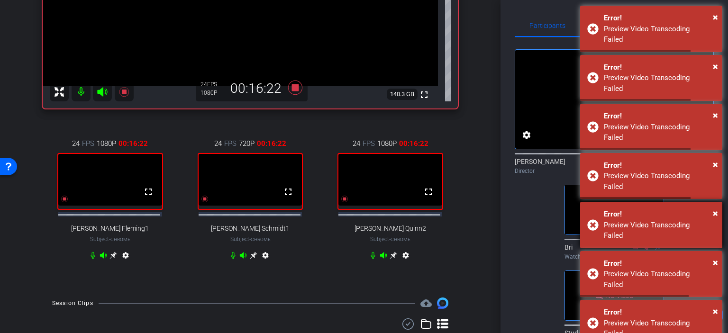
click at [720, 202] on div "× Error! Preview Video Transcoding Failed" at bounding box center [651, 225] width 142 height 46
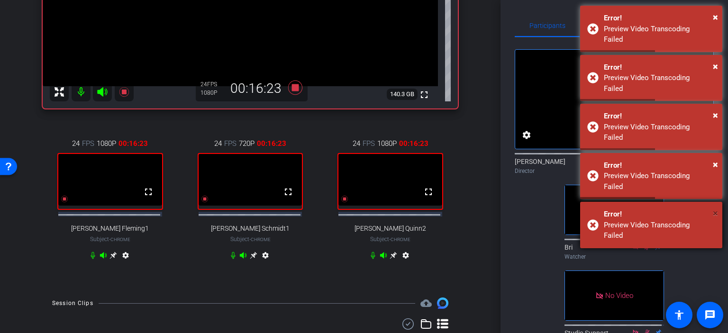
click at [715, 207] on span "×" at bounding box center [714, 212] width 5 height 11
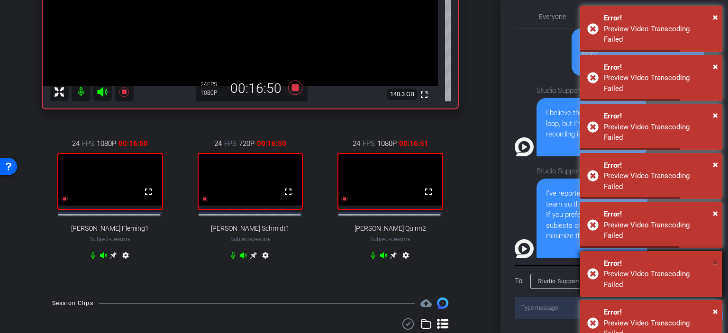
click at [714, 257] on span "×" at bounding box center [714, 262] width 5 height 11
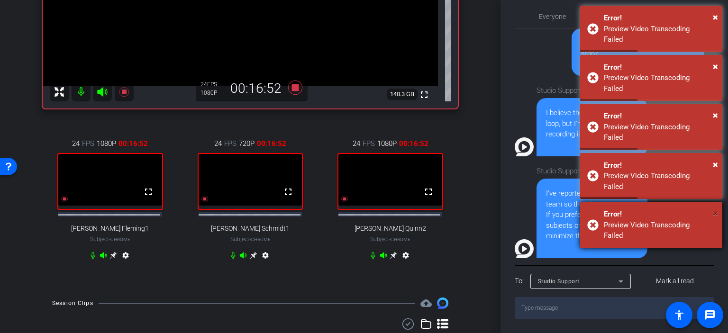
click at [714, 207] on span "×" at bounding box center [714, 212] width 5 height 11
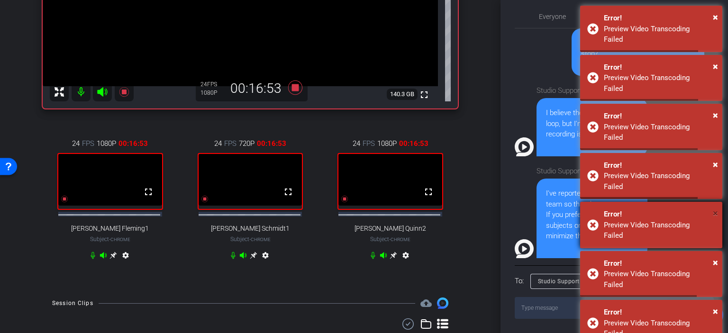
click at [716, 207] on span "×" at bounding box center [714, 212] width 5 height 11
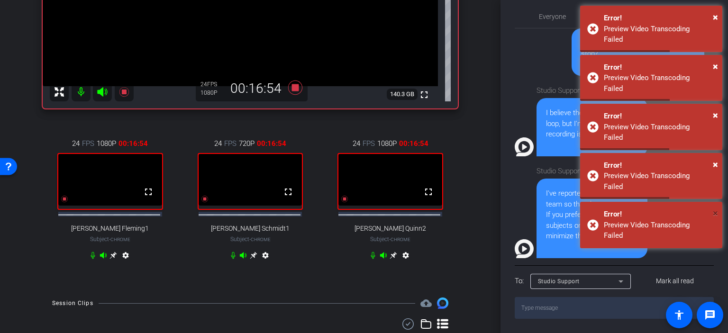
click at [716, 207] on span "×" at bounding box center [714, 212] width 5 height 11
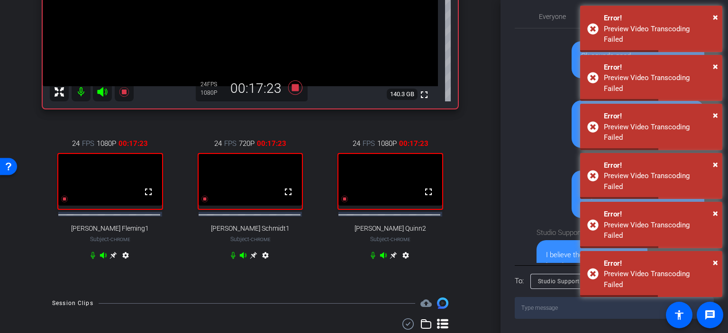
scroll to position [0, 0]
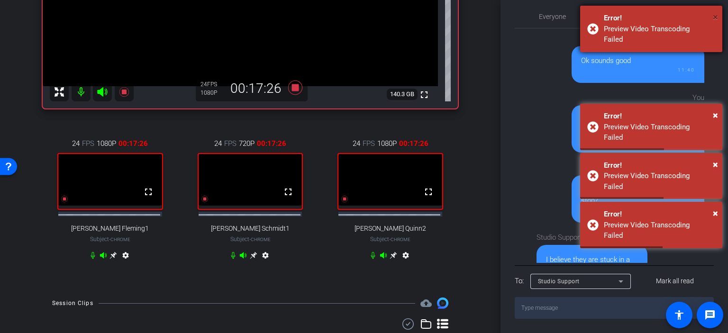
click at [713, 18] on span "×" at bounding box center [714, 16] width 5 height 11
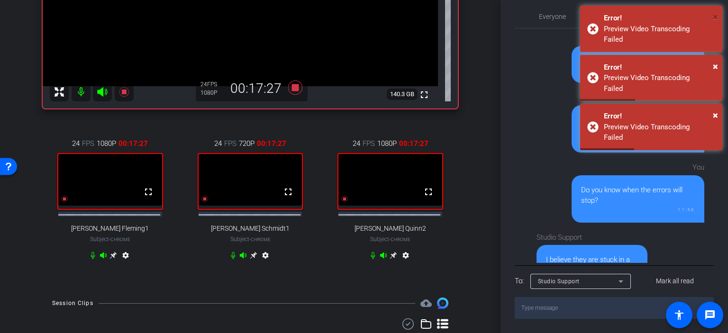
click at [713, 18] on div "× Error! Preview Video Transcoding Failed × Error! Preview Video Transcoding Fa…" at bounding box center [651, 79] width 142 height 147
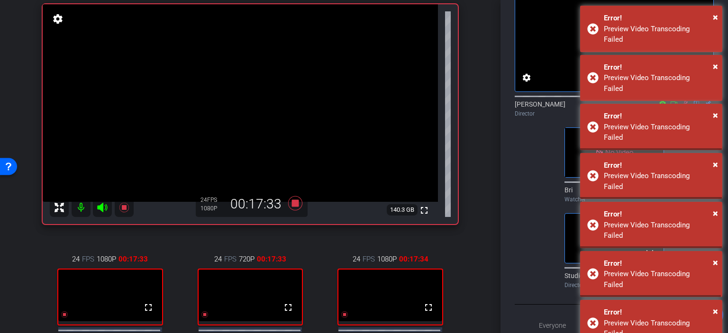
scroll to position [56, 0]
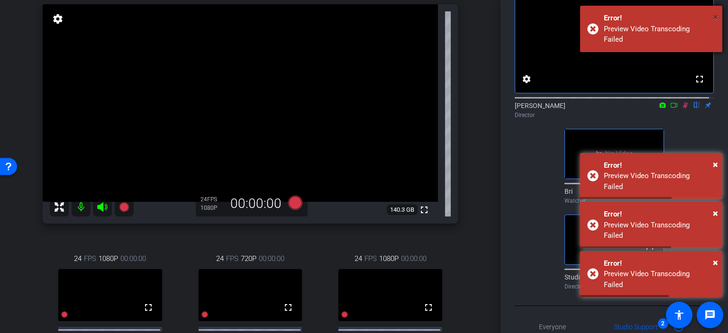
click at [714, 19] on span "×" at bounding box center [714, 16] width 5 height 11
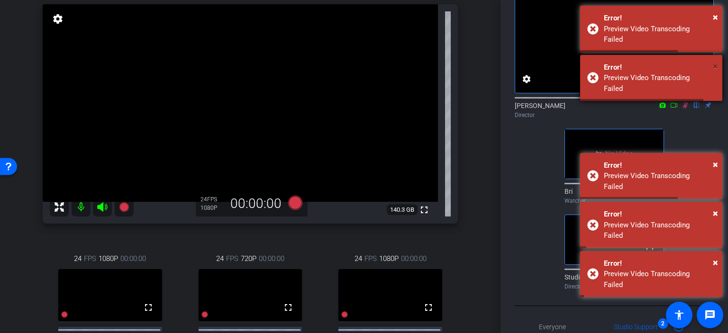
click at [716, 109] on span "×" at bounding box center [714, 114] width 5 height 11
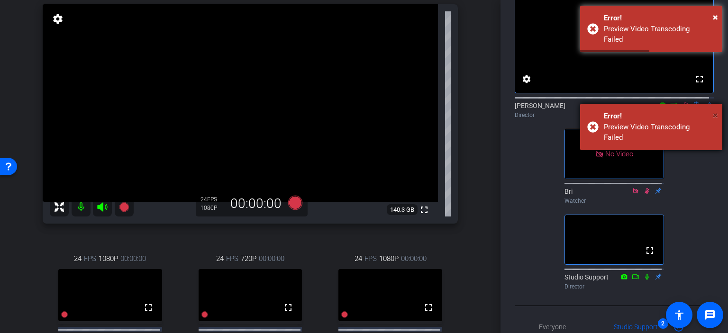
click at [717, 109] on span "×" at bounding box center [714, 114] width 5 height 11
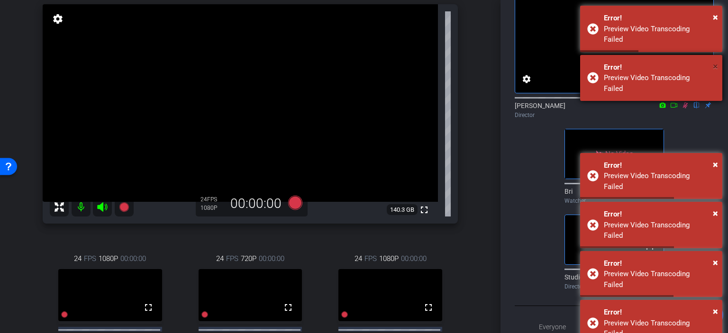
click at [716, 61] on span "×" at bounding box center [714, 66] width 5 height 11
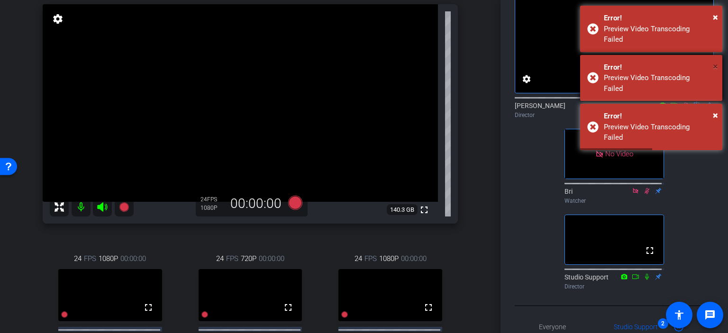
click at [714, 61] on span "×" at bounding box center [714, 66] width 5 height 11
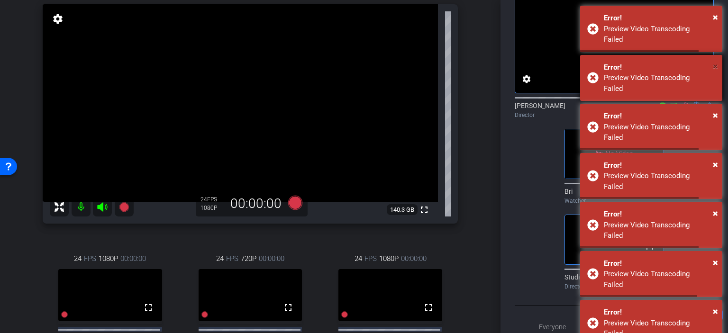
click at [713, 61] on span "×" at bounding box center [714, 66] width 5 height 11
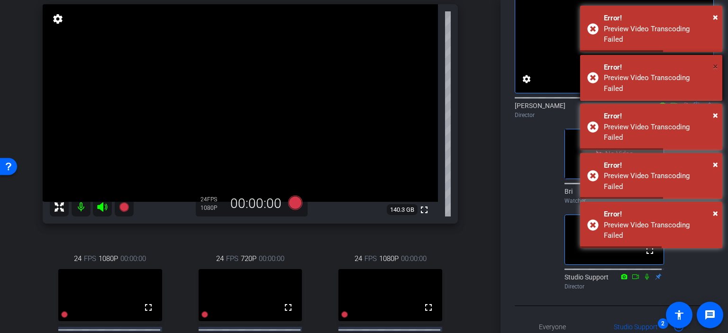
click at [714, 61] on span "×" at bounding box center [714, 66] width 5 height 11
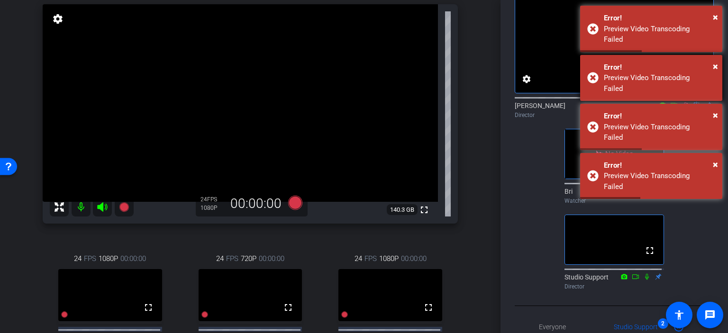
click at [715, 78] on div "× Error! Preview Video Transcoding Failed" at bounding box center [651, 78] width 142 height 46
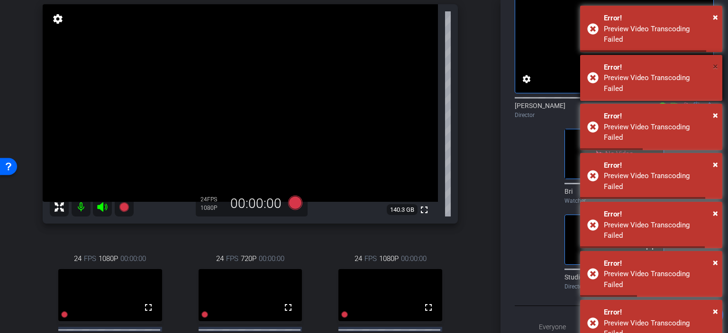
click at [713, 61] on span "×" at bounding box center [714, 66] width 5 height 11
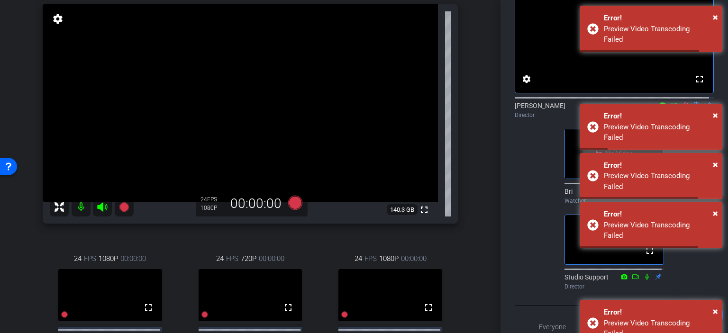
click at [713, 61] on span "×" at bounding box center [714, 66] width 5 height 11
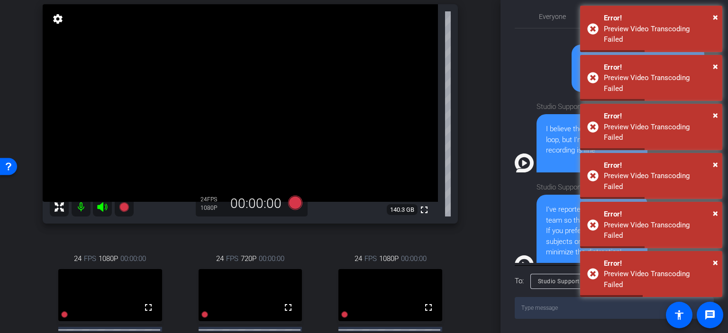
scroll to position [157, 0]
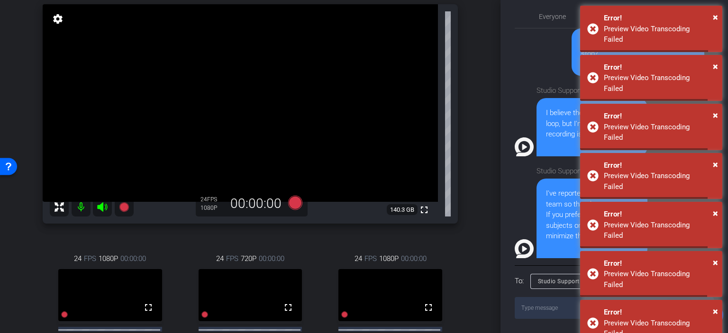
click at [540, 315] on textarea at bounding box center [613, 308] width 199 height 22
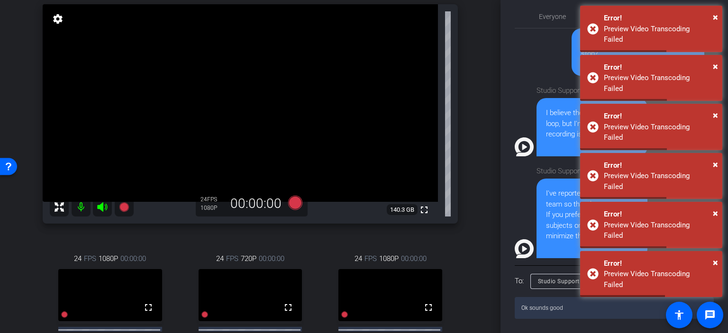
type textarea "Ok sounds good."
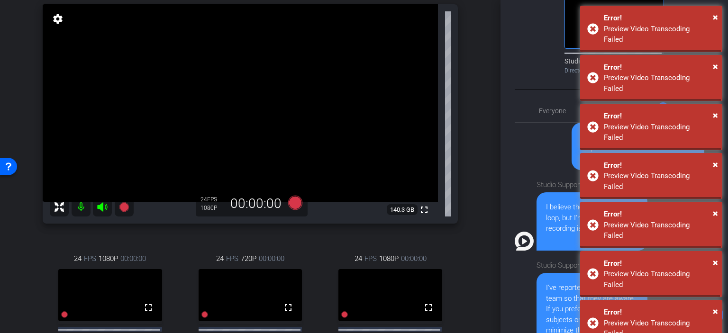
scroll to position [384, 0]
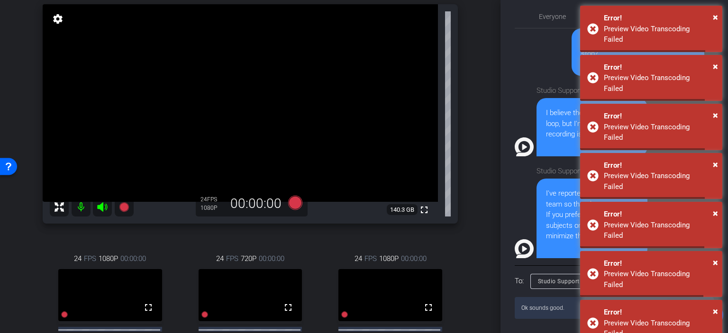
drag, startPoint x: 568, startPoint y: 311, endPoint x: 506, endPoint y: 306, distance: 62.3
click at [506, 306] on div "Participants Teleprompter Adjustments fullscreen settings [PERSON_NAME] flip Di…" at bounding box center [613, 166] width 227 height 333
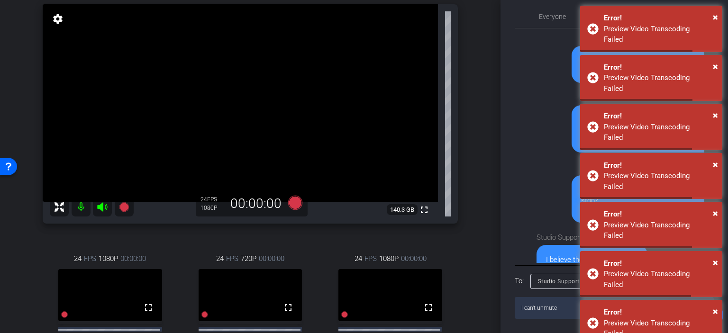
type textarea "I can't unmute"
drag, startPoint x: 576, startPoint y: 308, endPoint x: 477, endPoint y: 275, distance: 104.0
click at [488, 289] on div "arrow_back Session for [DATE] Recording Back to project Send invite account_box…" at bounding box center [364, 166] width 728 height 333
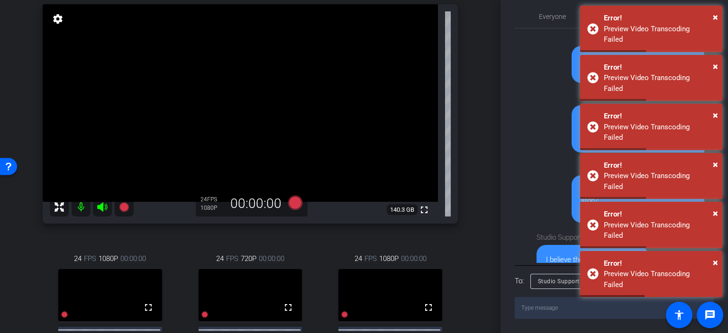
scroll to position [157, 0]
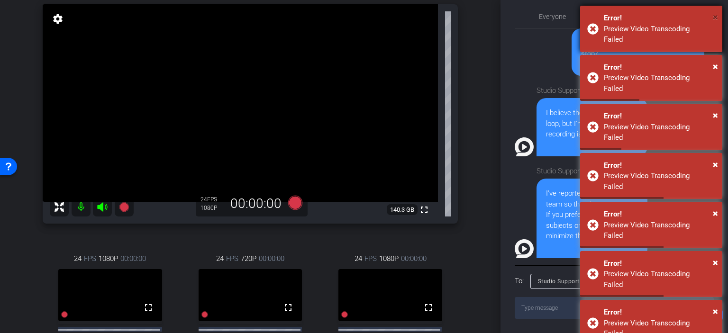
click at [714, 17] on span "×" at bounding box center [714, 16] width 5 height 11
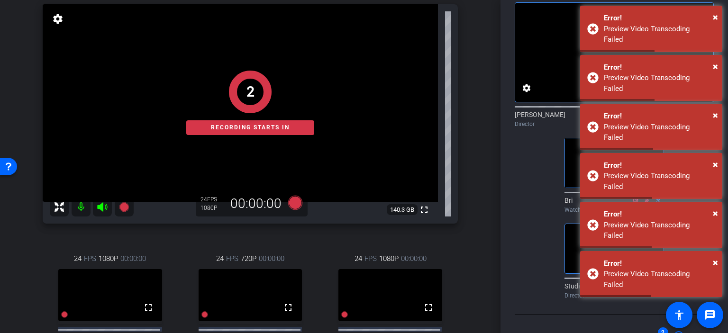
scroll to position [0, 0]
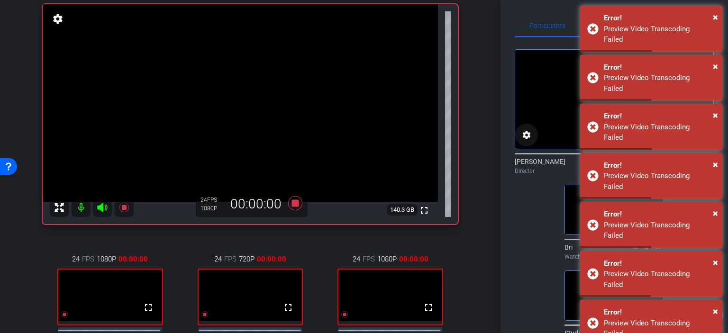
click at [526, 141] on mat-icon "settings" at bounding box center [526, 134] width 11 height 11
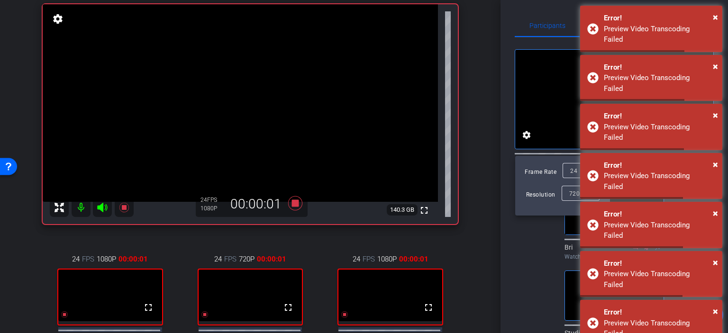
click at [540, 255] on div at bounding box center [364, 166] width 728 height 333
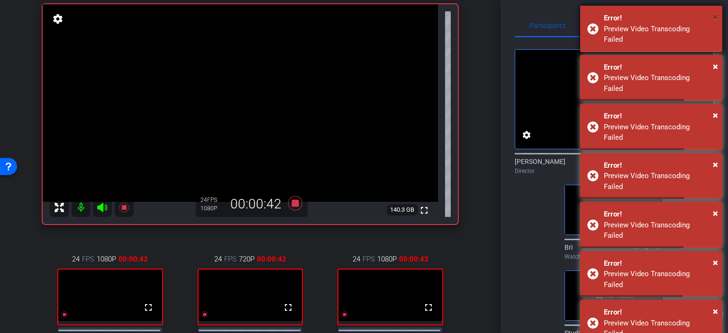
click at [716, 15] on span "×" at bounding box center [714, 16] width 5 height 11
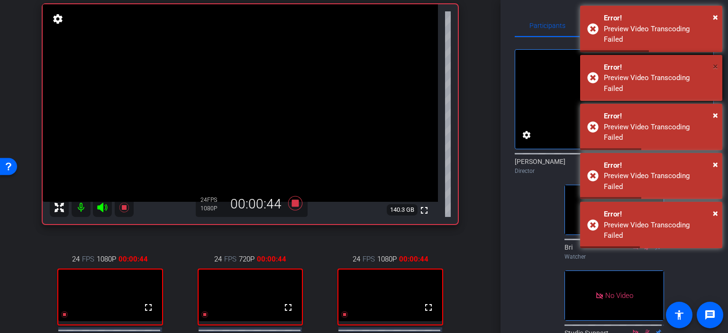
click at [714, 61] on span "×" at bounding box center [714, 66] width 5 height 11
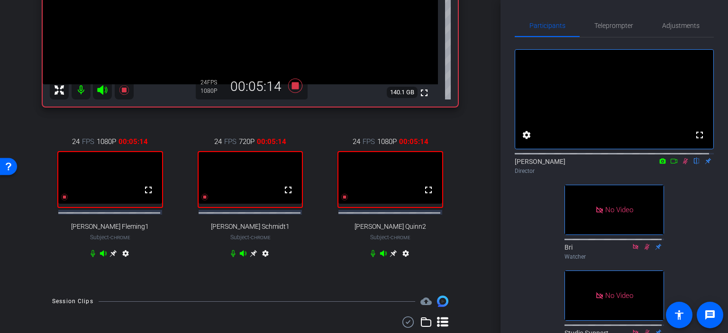
scroll to position [212, 0]
click at [681, 164] on icon at bounding box center [685, 161] width 8 height 7
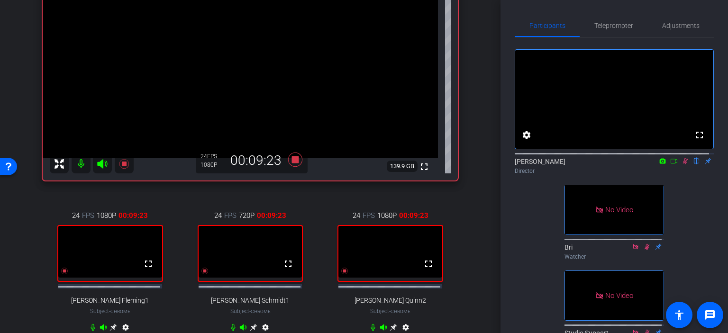
scroll to position [133, 0]
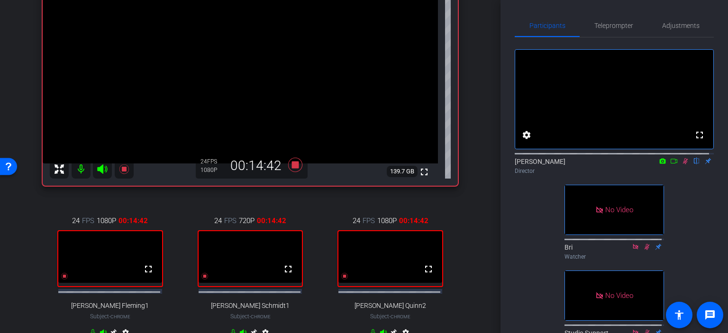
click at [681, 164] on icon at bounding box center [685, 161] width 8 height 7
click at [683, 164] on icon at bounding box center [685, 161] width 4 height 6
click at [670, 164] on icon at bounding box center [674, 161] width 8 height 7
click at [682, 163] on icon at bounding box center [684, 160] width 5 height 5
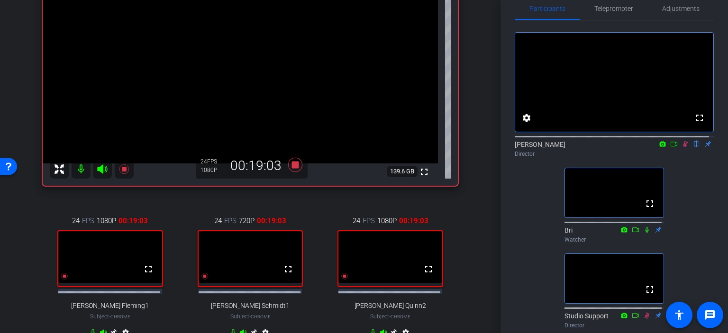
scroll to position [16, 0]
click at [670, 148] on icon at bounding box center [674, 145] width 8 height 7
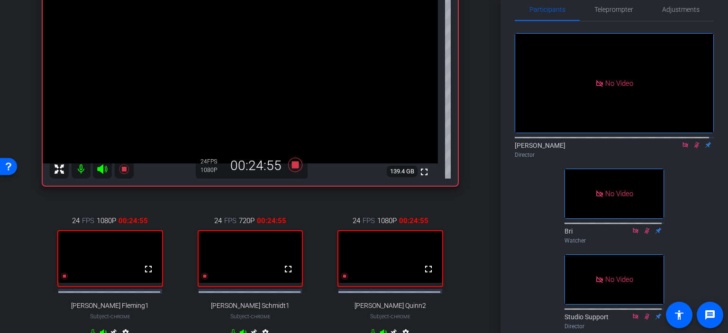
click at [681, 148] on icon at bounding box center [685, 145] width 8 height 7
click at [683, 148] on icon at bounding box center [685, 145] width 5 height 6
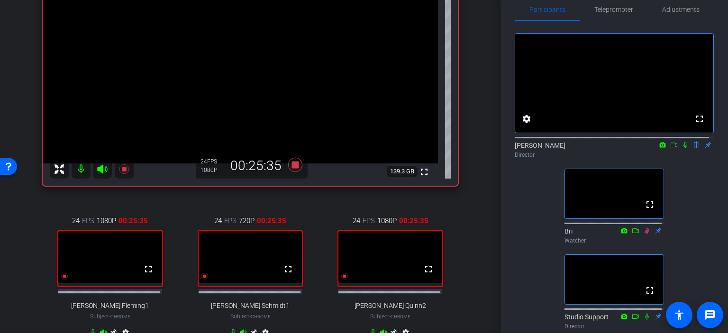
click at [681, 148] on icon at bounding box center [685, 145] width 8 height 7
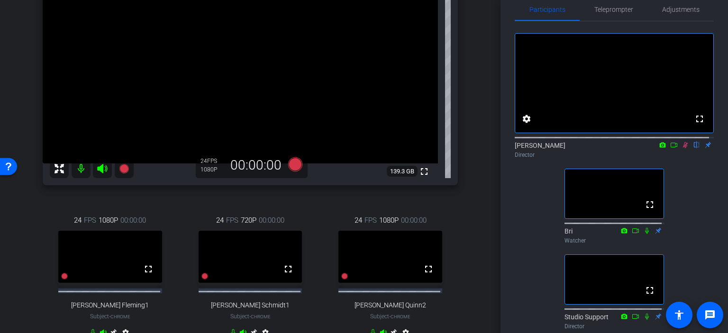
drag, startPoint x: 706, startPoint y: 225, endPoint x: 531, endPoint y: 216, distance: 176.0
click at [531, 216] on div "fullscreen settings [PERSON_NAME] flip Director fullscreen Bri Watcher fullscre…" at bounding box center [613, 177] width 199 height 312
click at [681, 148] on icon at bounding box center [685, 145] width 8 height 7
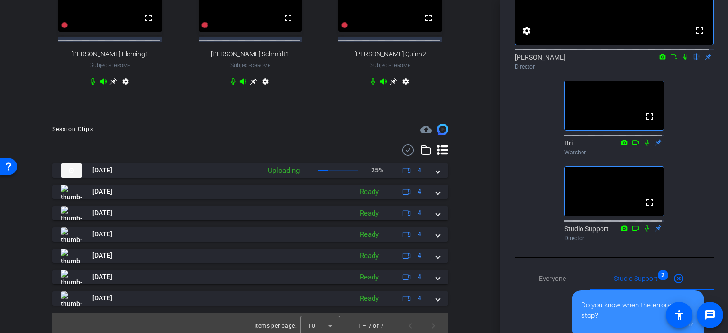
scroll to position [395, 0]
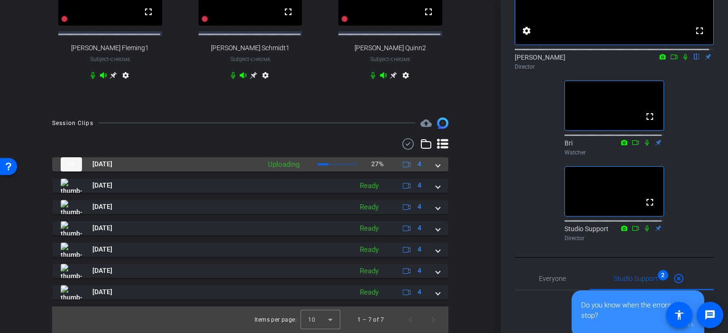
click at [436, 166] on span at bounding box center [438, 164] width 4 height 10
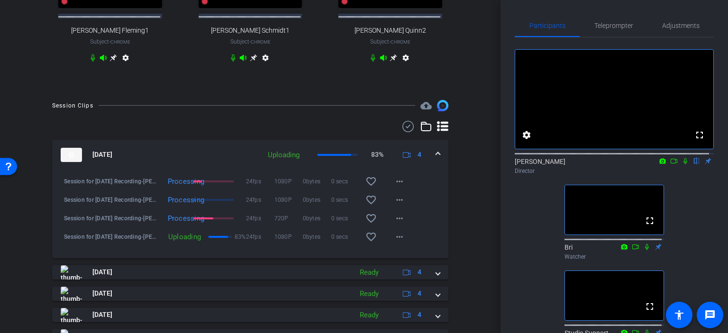
scroll to position [405, 0]
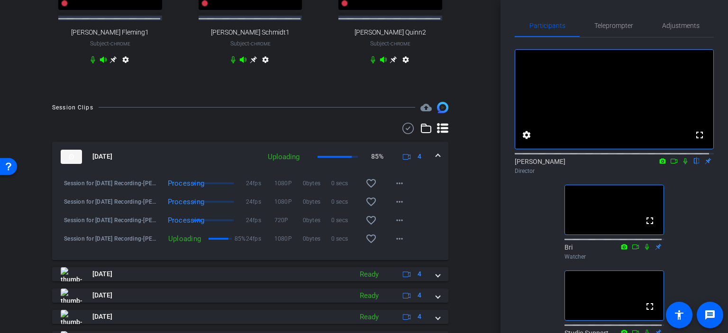
click at [434, 156] on mat-expansion-panel-header "[DATE] Uploading 85% 4" at bounding box center [250, 157] width 396 height 30
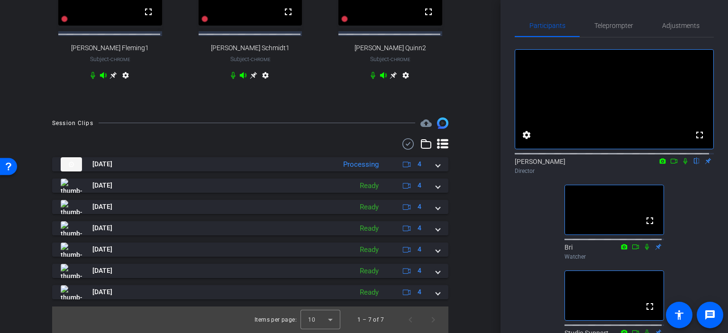
scroll to position [395, 0]
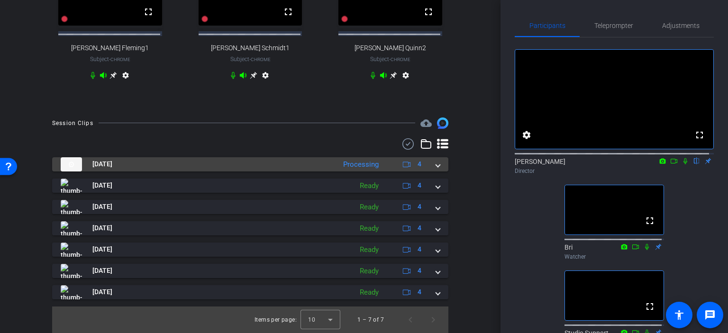
click at [436, 168] on span at bounding box center [438, 164] width 4 height 10
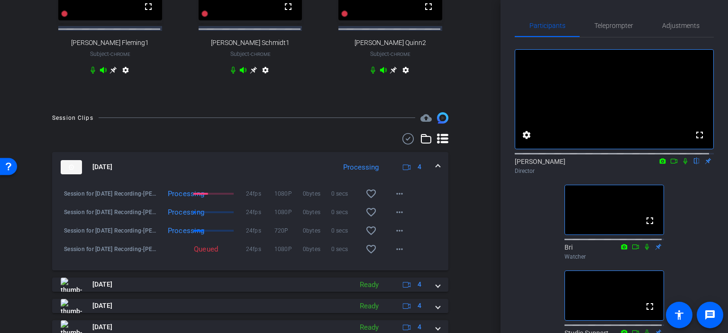
click at [435, 169] on mat-expansion-panel-header "[DATE] Processing 4" at bounding box center [250, 167] width 396 height 30
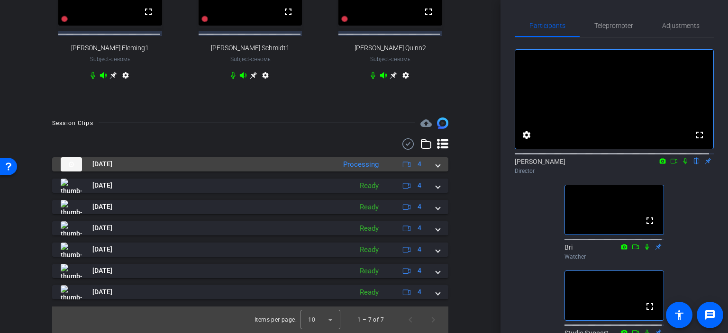
click at [437, 166] on mat-expansion-panel-header "[DATE] Processing 4" at bounding box center [250, 164] width 396 height 14
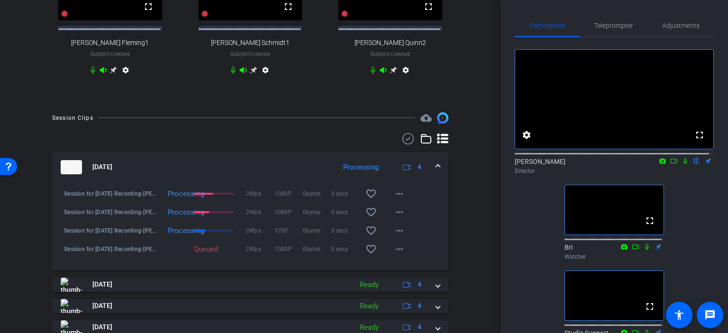
click at [436, 168] on mat-expansion-panel-header "[DATE] Processing 4" at bounding box center [250, 167] width 396 height 30
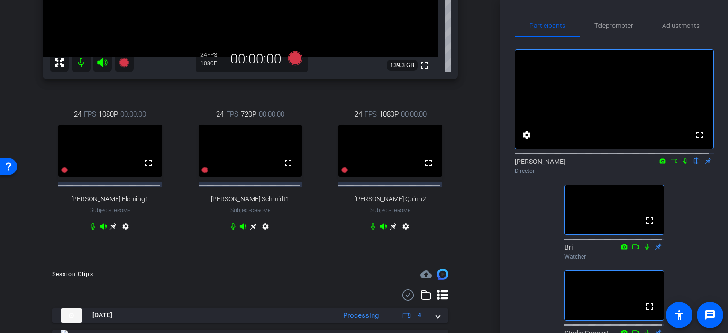
scroll to position [0, 0]
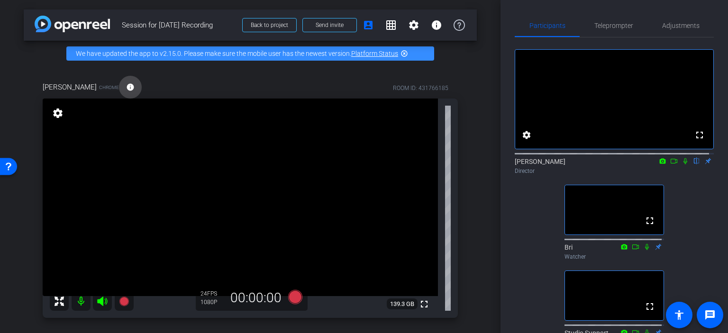
click at [126, 87] on mat-icon "info" at bounding box center [130, 87] width 9 height 9
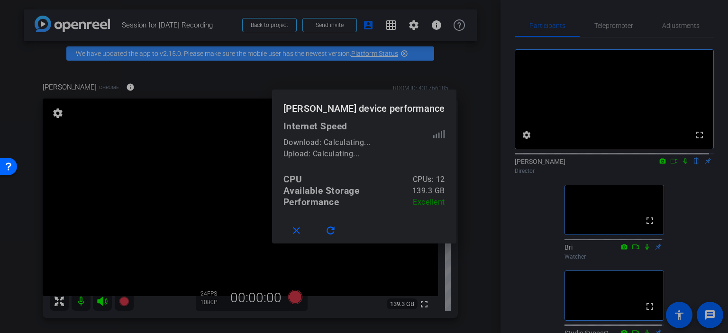
click at [129, 83] on div at bounding box center [364, 166] width 728 height 333
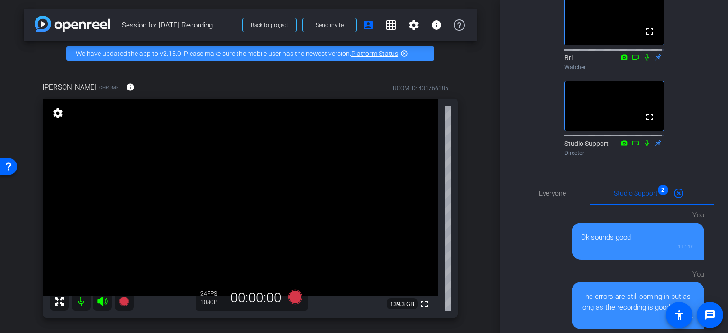
scroll to position [178, 0]
